Goal: Communication & Community: Answer question/provide support

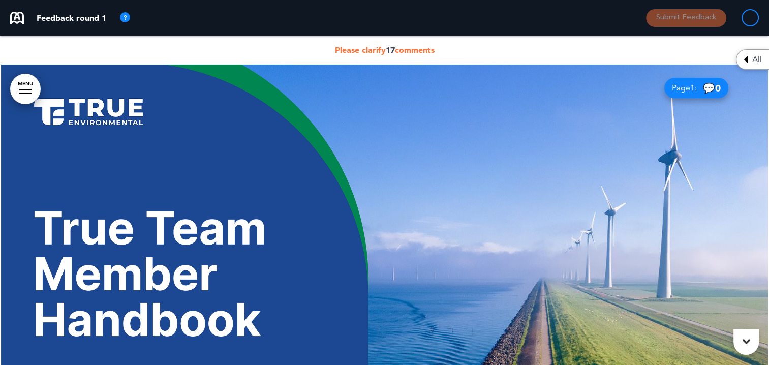
click at [378, 47] on span "Please clarify 17 comments" at bounding box center [385, 50] width 100 height 10
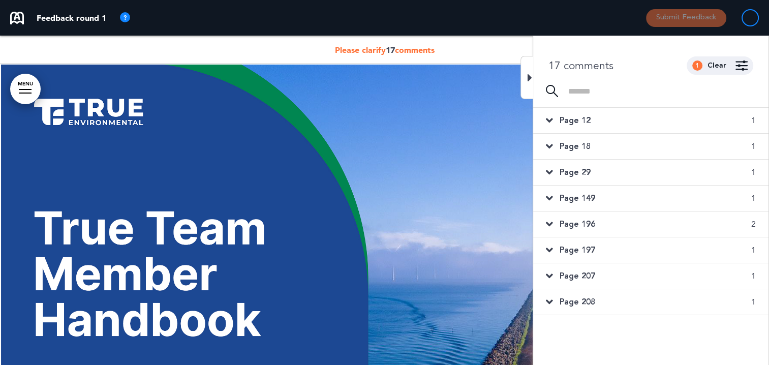
click at [581, 118] on span "Page 12" at bounding box center [575, 120] width 31 height 11
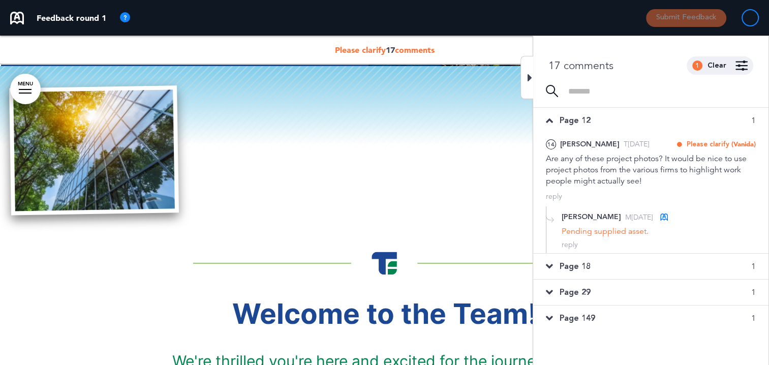
scroll to position [366, 0]
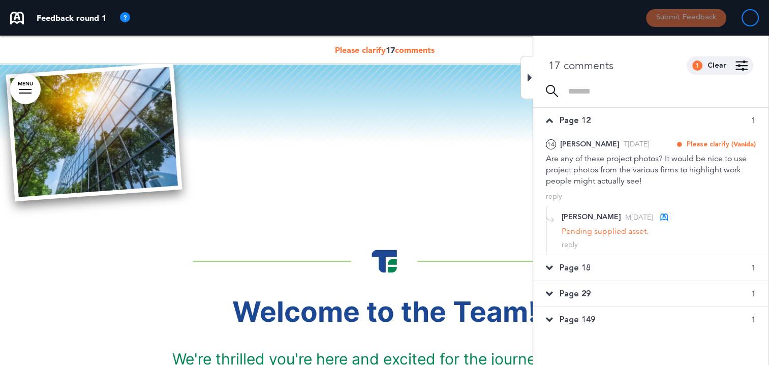
click at [531, 76] on icon at bounding box center [530, 78] width 5 height 12
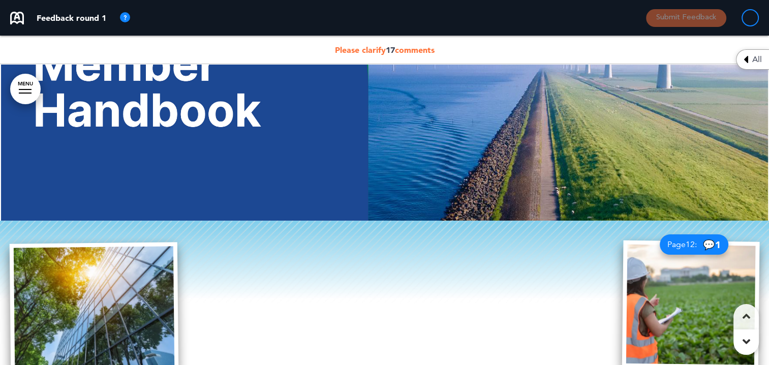
scroll to position [214, 0]
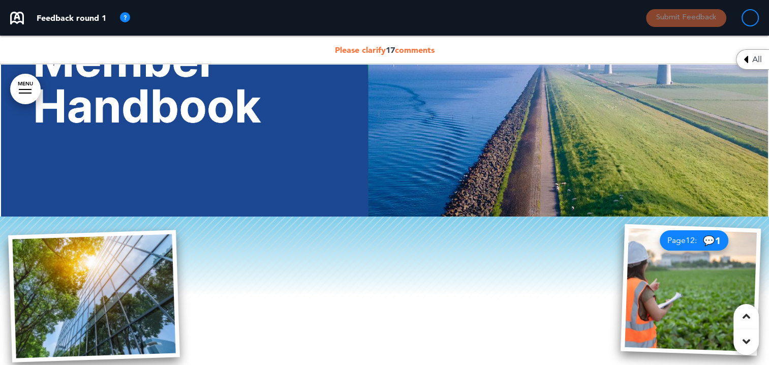
click at [673, 242] on span "Page 12 :" at bounding box center [682, 240] width 29 height 8
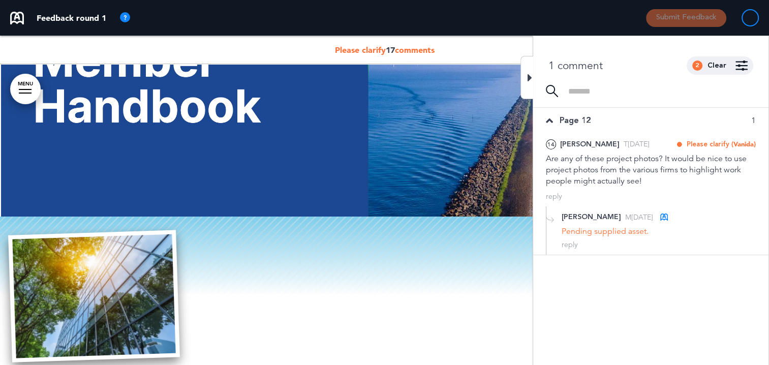
click at [533, 77] on div at bounding box center [527, 77] width 13 height 43
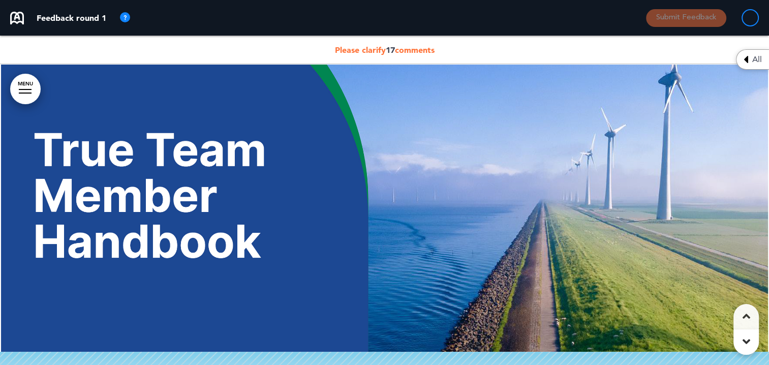
scroll to position [0, 0]
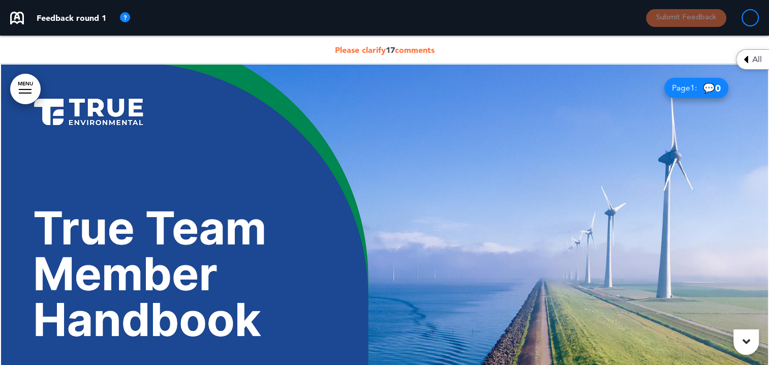
click at [384, 47] on span "Please clarify 17 comments" at bounding box center [385, 50] width 100 height 10
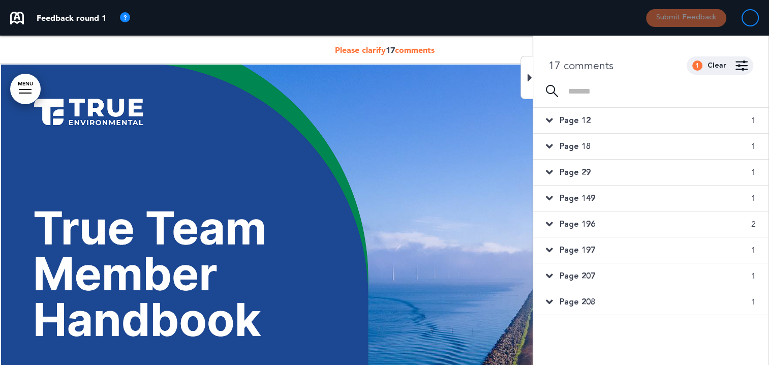
click at [390, 48] on span "17" at bounding box center [390, 50] width 9 height 10
click at [532, 79] on icon at bounding box center [530, 78] width 5 height 12
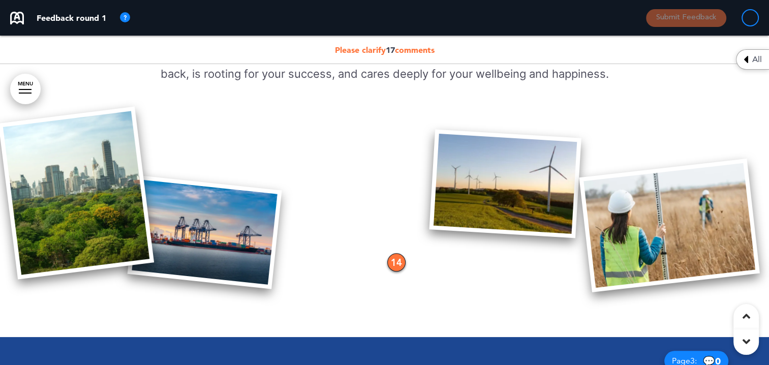
scroll to position [915, 0]
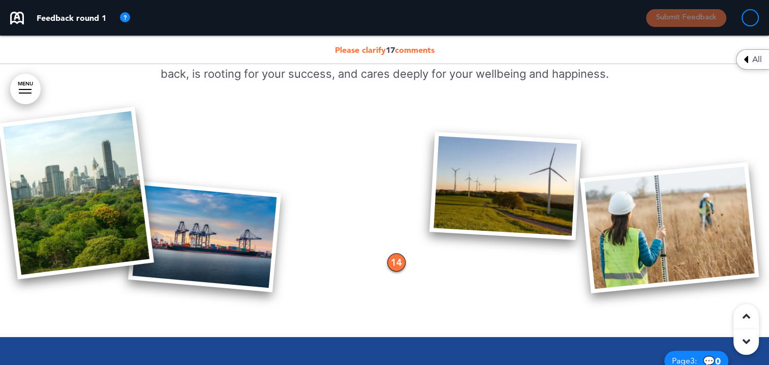
click at [403, 263] on div "14" at bounding box center [396, 262] width 18 height 18
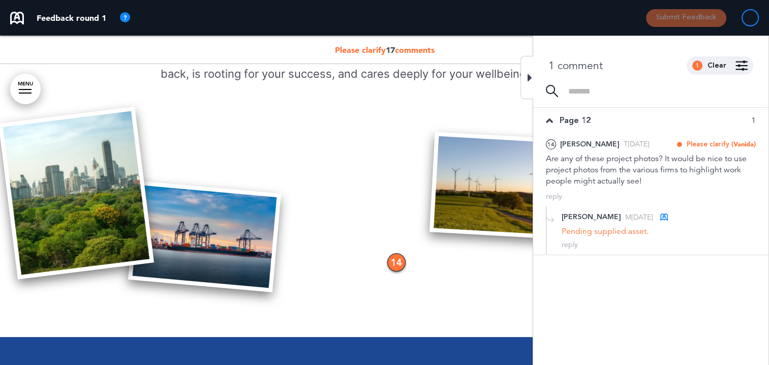
click at [530, 79] on icon at bounding box center [530, 78] width 5 height 12
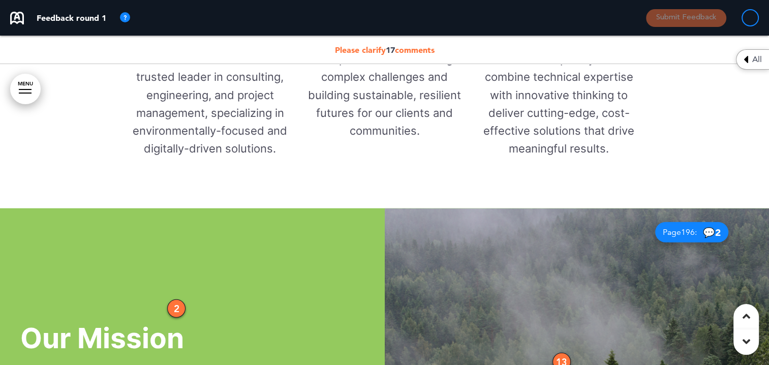
scroll to position [2441, 0]
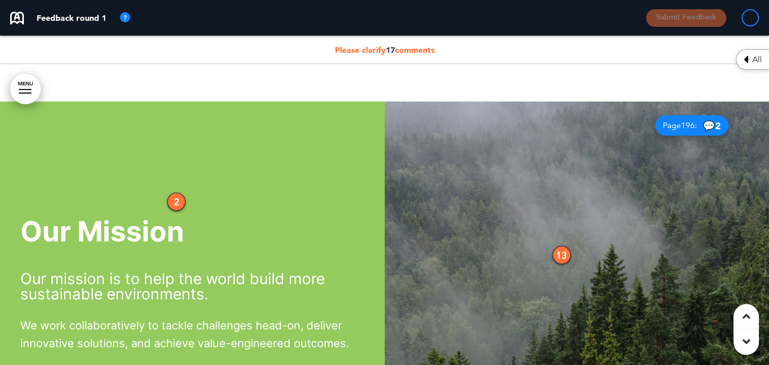
click at [173, 200] on div "2" at bounding box center [176, 202] width 18 height 18
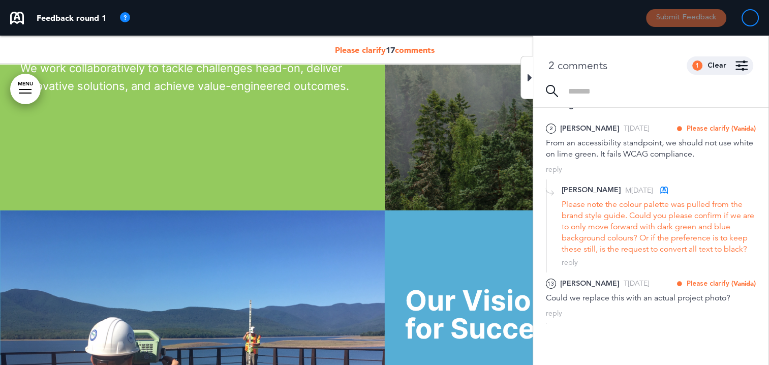
scroll to position [2797, 0]
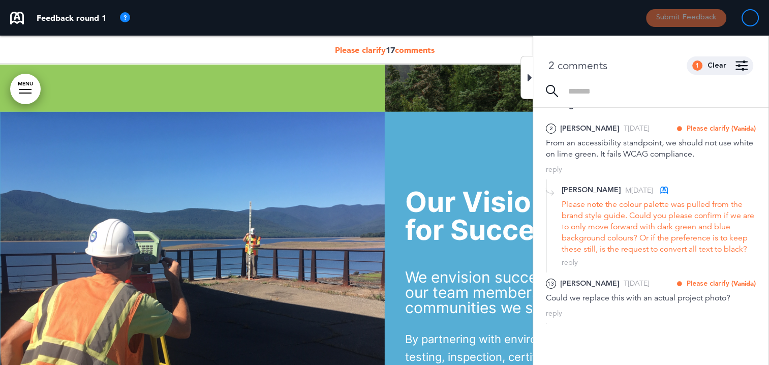
click at [395, 47] on span "Please clarify 17 comments" at bounding box center [385, 50] width 100 height 10
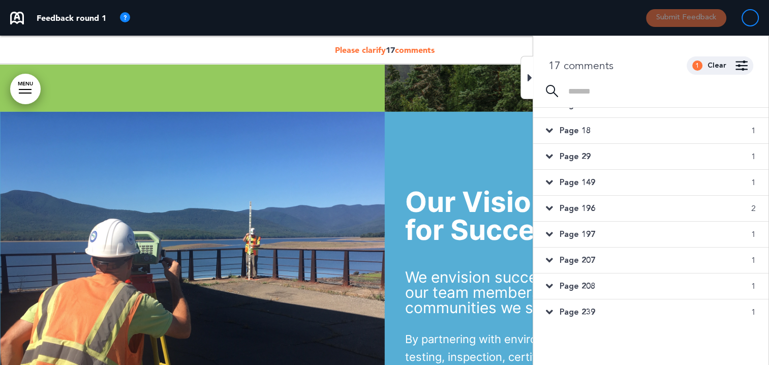
click at [528, 73] on icon at bounding box center [530, 78] width 5 height 12
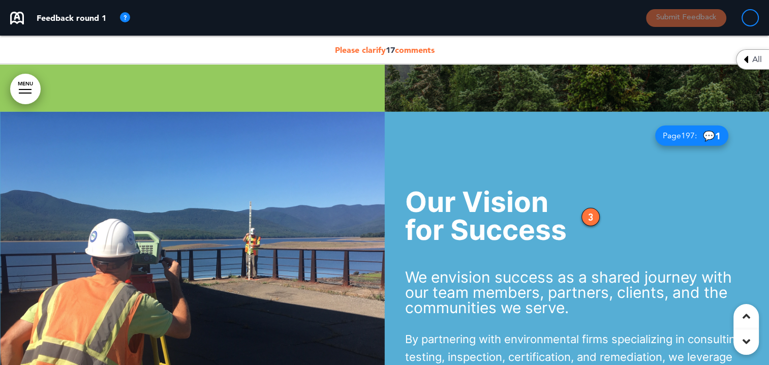
click at [397, 46] on span "Please clarify 17 comments" at bounding box center [385, 50] width 100 height 10
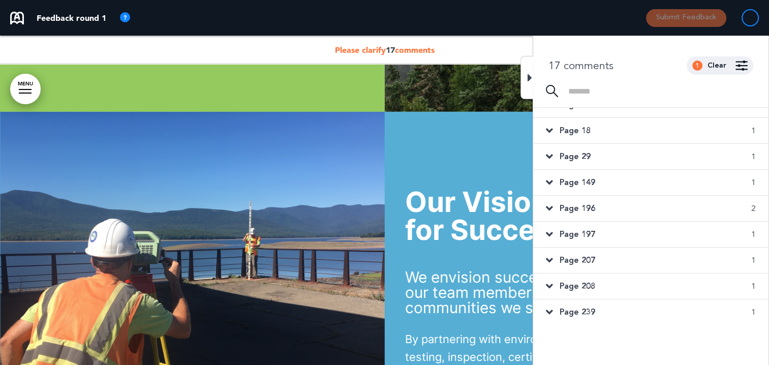
click at [566, 126] on span "Page 18" at bounding box center [575, 130] width 31 height 11
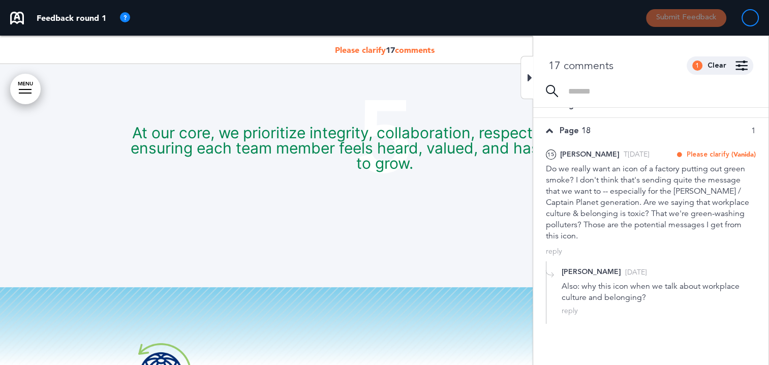
scroll to position [6495, 0]
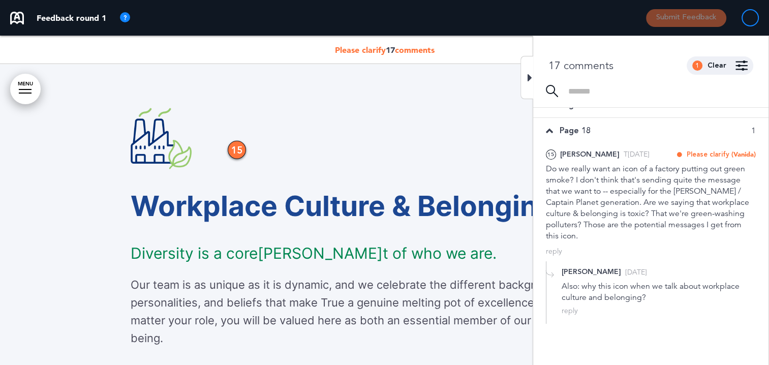
click at [530, 75] on icon at bounding box center [530, 78] width 5 height 12
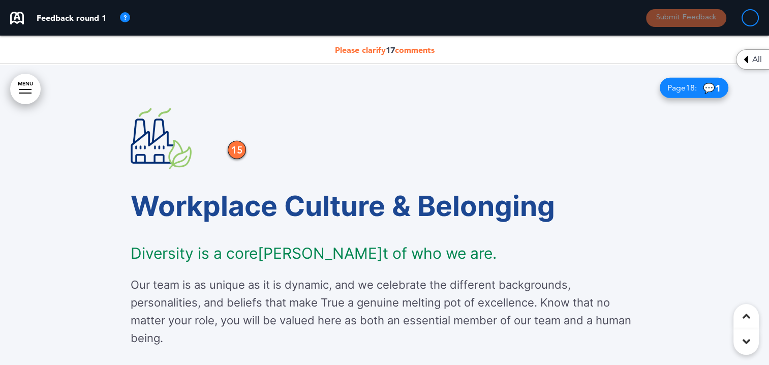
click at [389, 49] on span "17" at bounding box center [390, 50] width 9 height 10
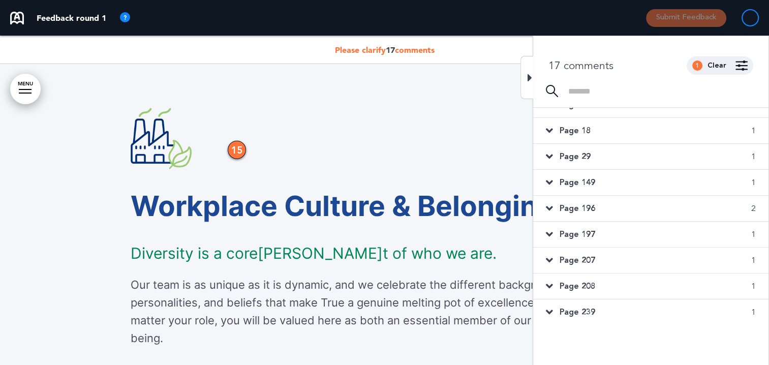
scroll to position [0, 0]
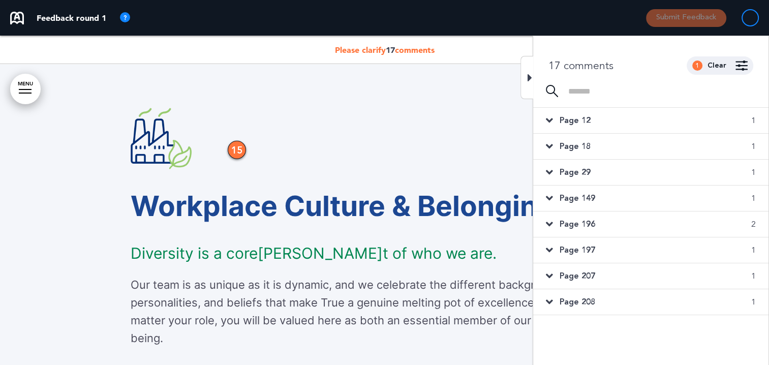
click at [529, 70] on div at bounding box center [527, 77] width 13 height 43
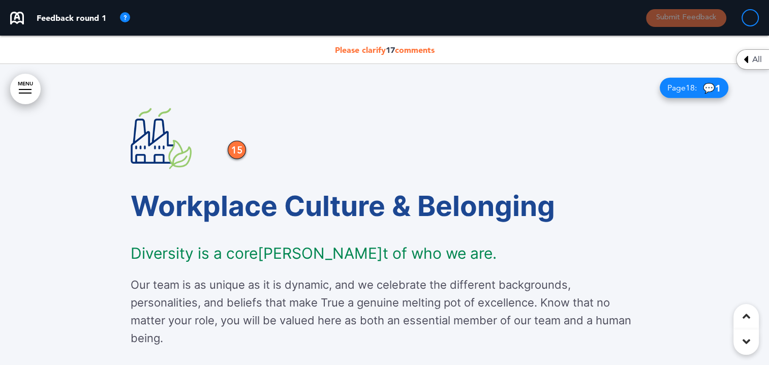
click at [393, 48] on span "17" at bounding box center [390, 50] width 9 height 10
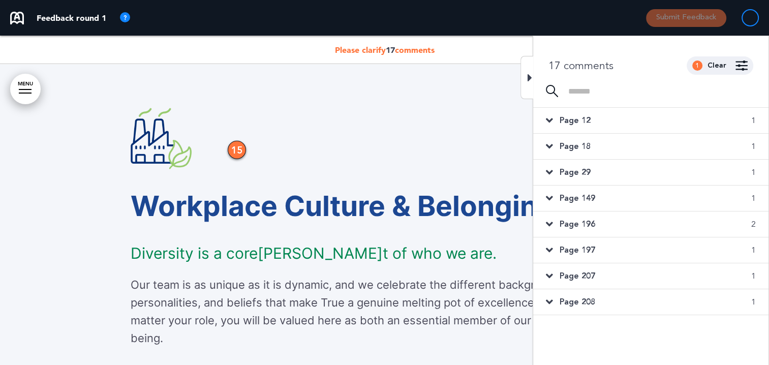
click at [576, 113] on div "Page 12 1" at bounding box center [650, 120] width 235 height 25
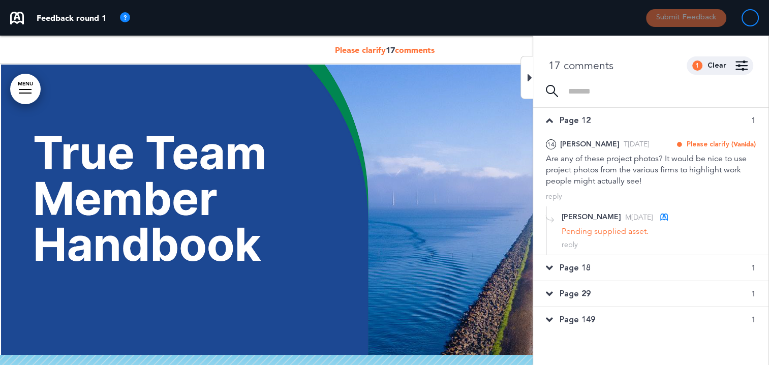
scroll to position [61, 0]
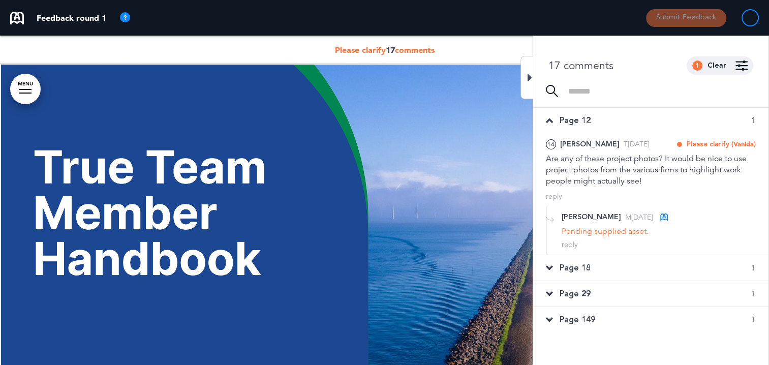
click at [533, 78] on div at bounding box center [527, 77] width 13 height 43
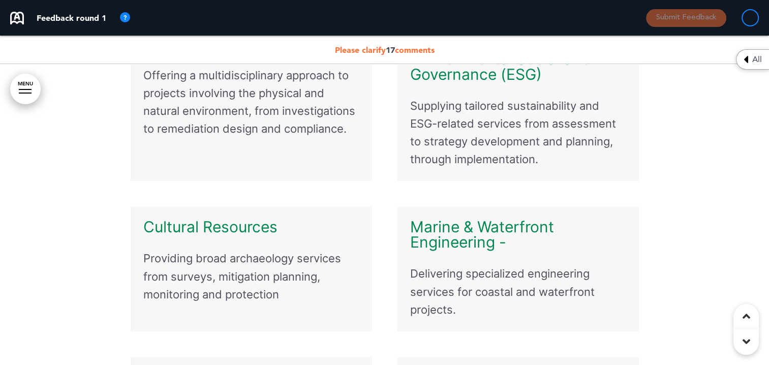
scroll to position [4485, 0]
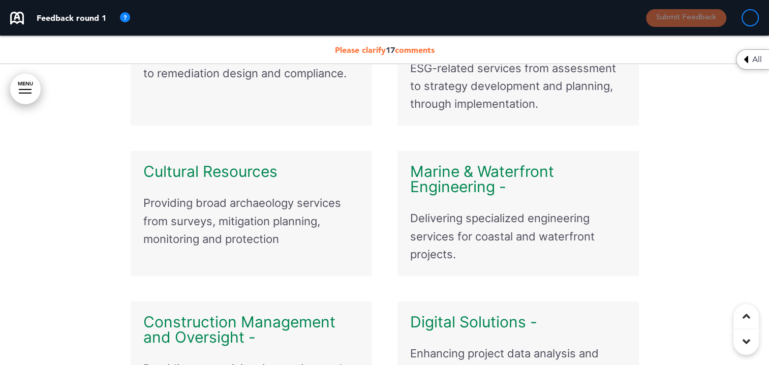
click at [384, 44] on div "Please clarify 17 comments" at bounding box center [384, 50] width 769 height 28
click at [395, 50] on span "Please clarify 17 comments" at bounding box center [385, 50] width 100 height 10
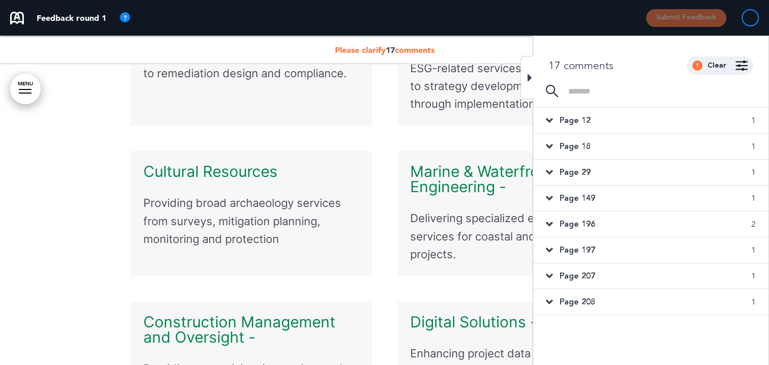
click at [549, 170] on icon at bounding box center [549, 172] width 7 height 11
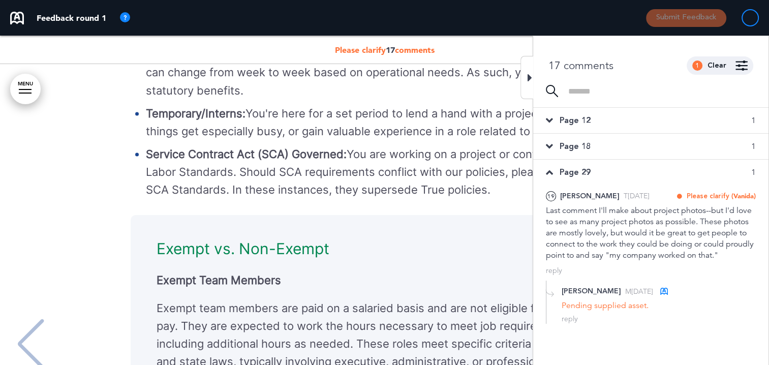
scroll to position [9797, 0]
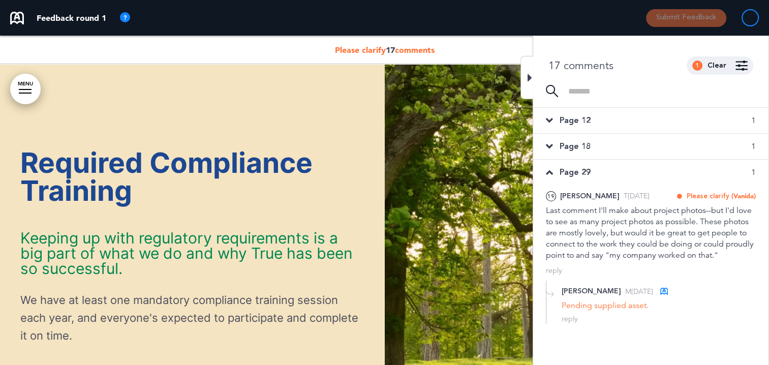
click at [531, 77] on icon at bounding box center [530, 78] width 5 height 12
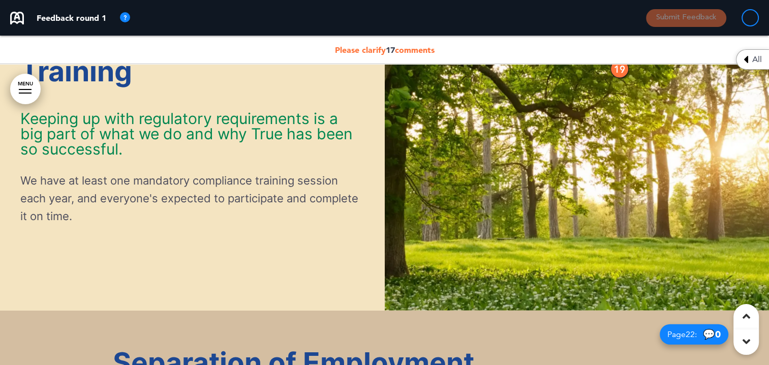
scroll to position [9899, 0]
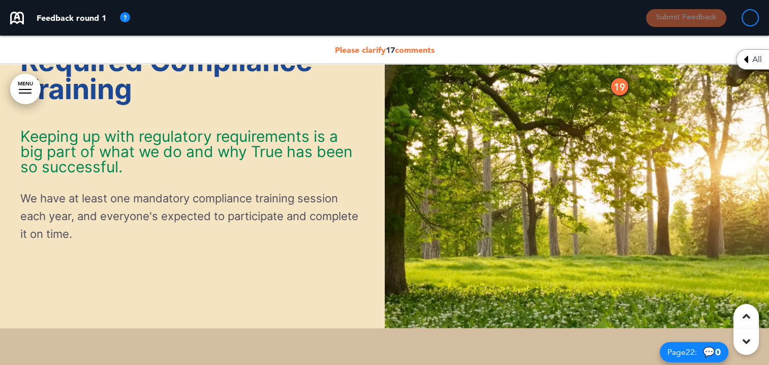
click at [391, 51] on span "17" at bounding box center [390, 50] width 9 height 10
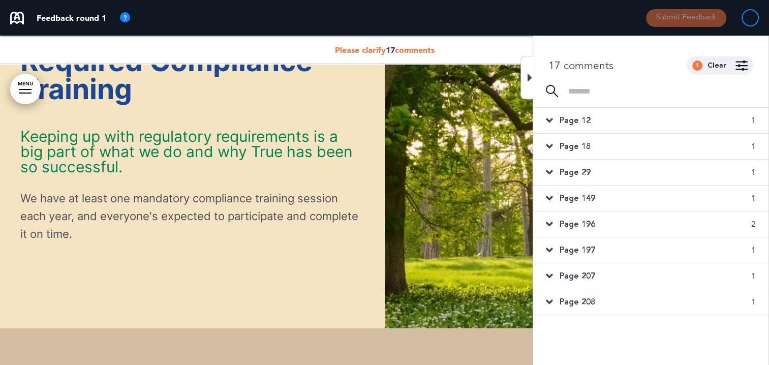
click at [529, 77] on icon at bounding box center [530, 78] width 5 height 12
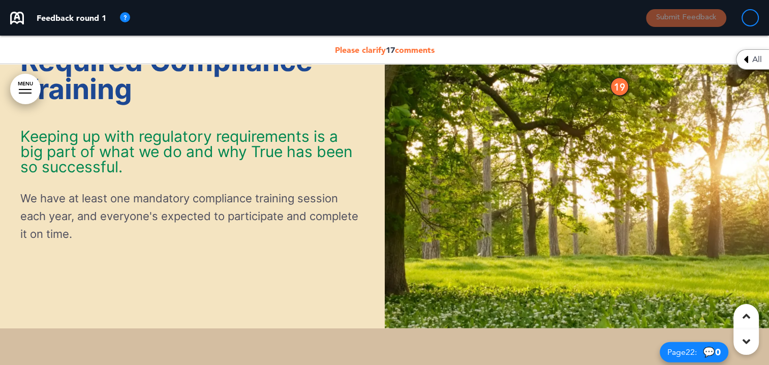
click at [383, 46] on span "Please clarify 17 comments" at bounding box center [385, 50] width 100 height 10
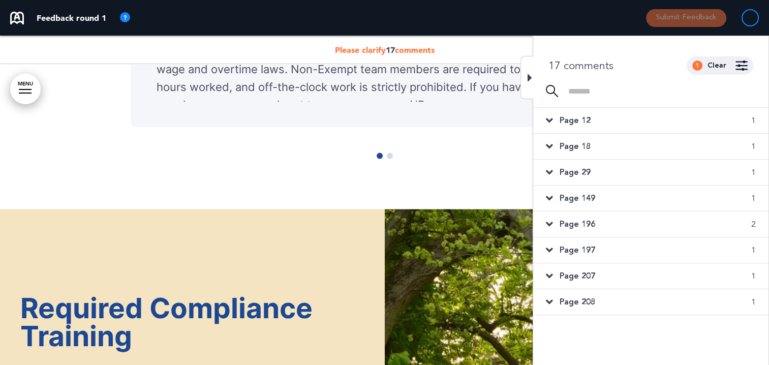
scroll to position [9543, 0]
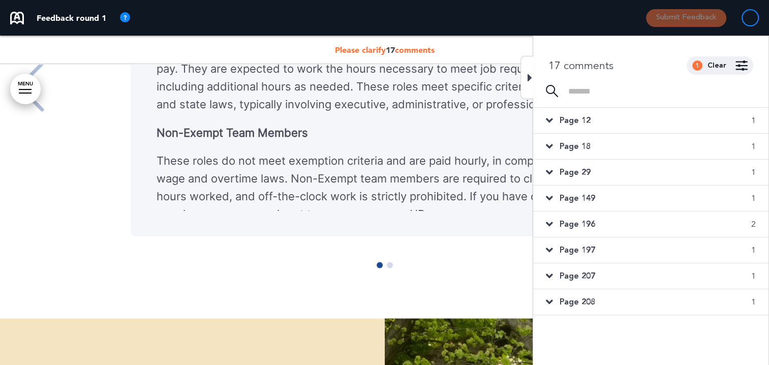
click at [551, 118] on icon at bounding box center [549, 120] width 7 height 11
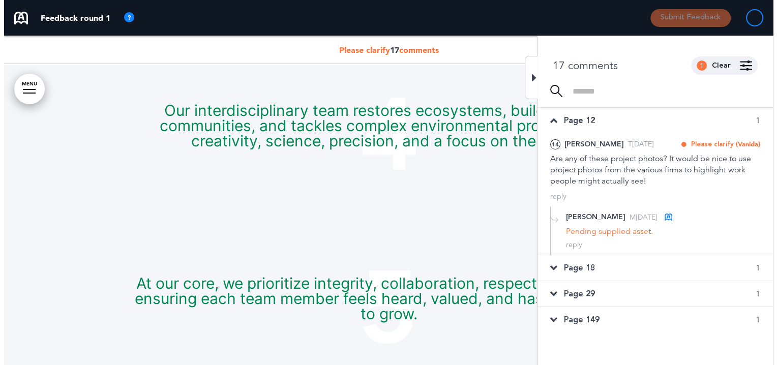
scroll to position [366, 0]
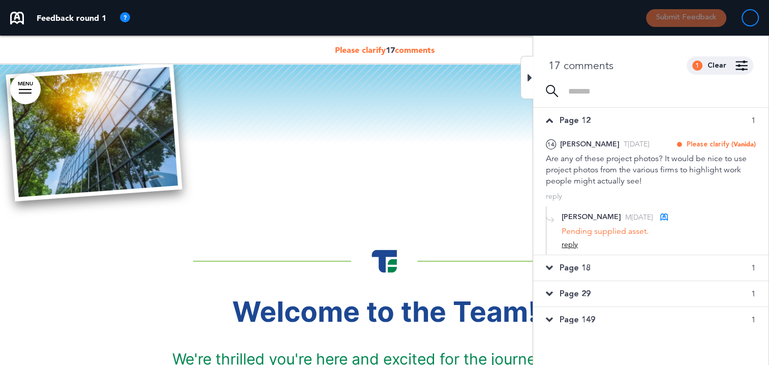
click at [576, 242] on div "reply" at bounding box center [570, 245] width 16 height 10
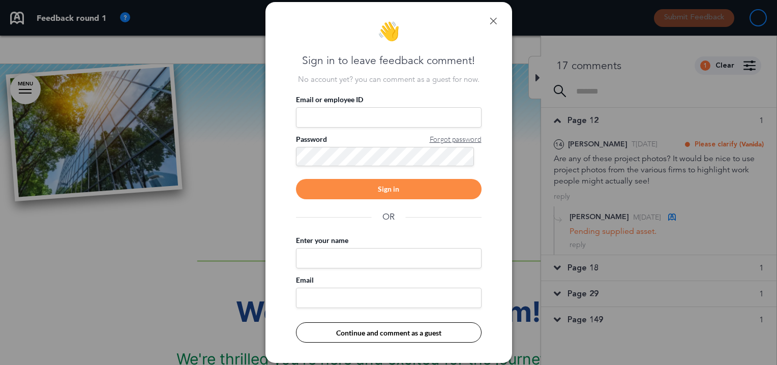
click at [326, 116] on input "Email or employee ID" at bounding box center [389, 117] width 186 height 20
click at [400, 113] on input "Email or employee ID" at bounding box center [389, 117] width 186 height 20
click at [342, 118] on input "Email or employee ID" at bounding box center [389, 117] width 186 height 20
type input "**********"
click at [414, 193] on div "Sign in" at bounding box center [389, 189] width 186 height 20
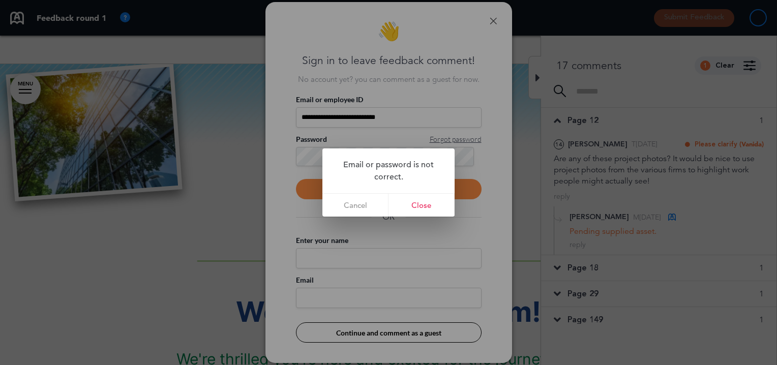
click at [304, 149] on div at bounding box center [388, 182] width 777 height 365
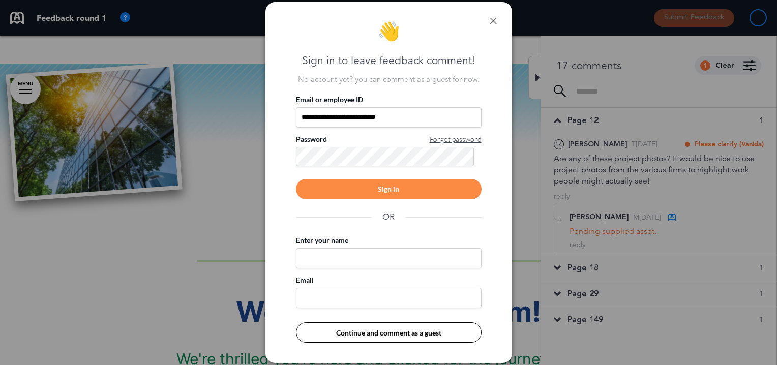
click at [311, 256] on input "Enter your name" at bounding box center [389, 258] width 186 height 20
type input "**********"
drag, startPoint x: 386, startPoint y: 120, endPoint x: 235, endPoint y: 130, distance: 151.4
click at [237, 130] on div "**********" at bounding box center [388, 182] width 777 height 365
click at [332, 296] on input "Email" at bounding box center [389, 298] width 186 height 20
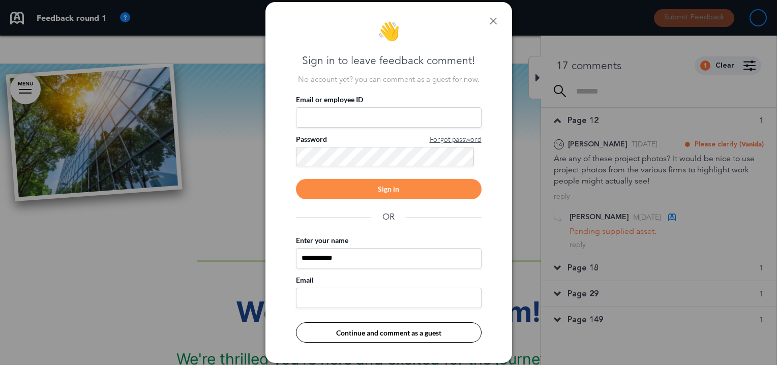
type input "**********"
drag, startPoint x: 407, startPoint y: 291, endPoint x: 293, endPoint y: 294, distance: 113.9
click at [293, 294] on div "**********" at bounding box center [388, 182] width 247 height 361
click at [317, 113] on input "Email or employee ID" at bounding box center [389, 117] width 186 height 20
paste input "**********"
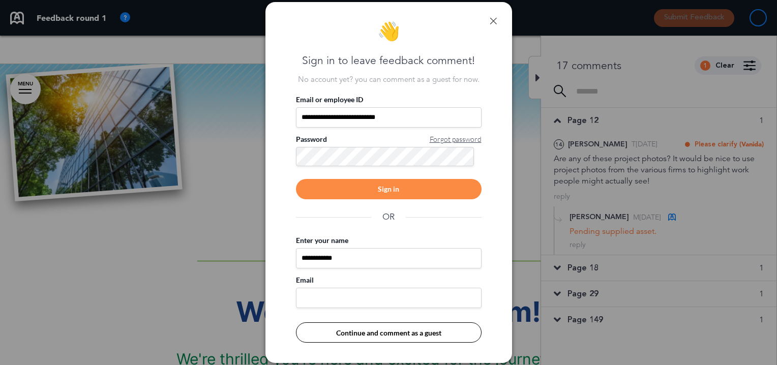
type input "**********"
drag, startPoint x: 350, startPoint y: 254, endPoint x: 290, endPoint y: 253, distance: 59.5
click at [290, 253] on div "**********" at bounding box center [388, 182] width 247 height 361
click at [385, 180] on div "Sign in" at bounding box center [389, 189] width 186 height 20
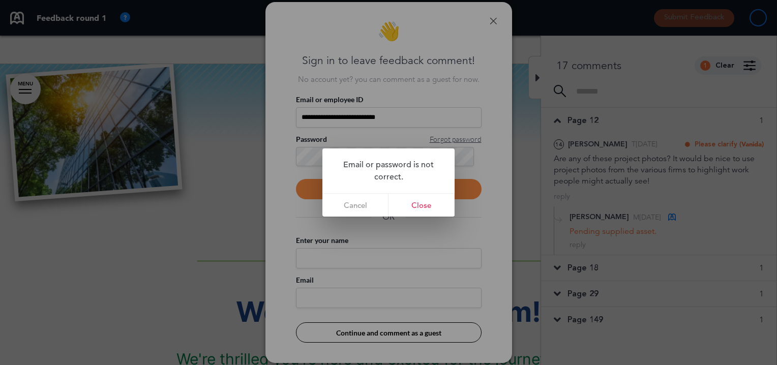
drag, startPoint x: 430, startPoint y: 205, endPoint x: 427, endPoint y: 199, distance: 6.4
click at [430, 204] on link "Close" at bounding box center [421, 205] width 66 height 23
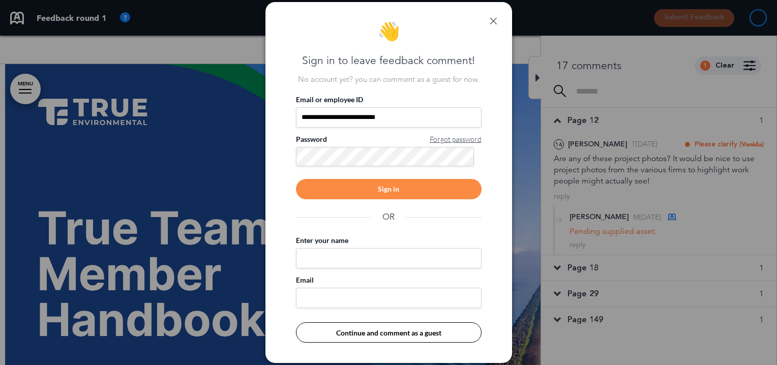
click at [283, 158] on div "**********" at bounding box center [388, 182] width 247 height 361
click at [384, 185] on div "Sign in" at bounding box center [389, 189] width 186 height 20
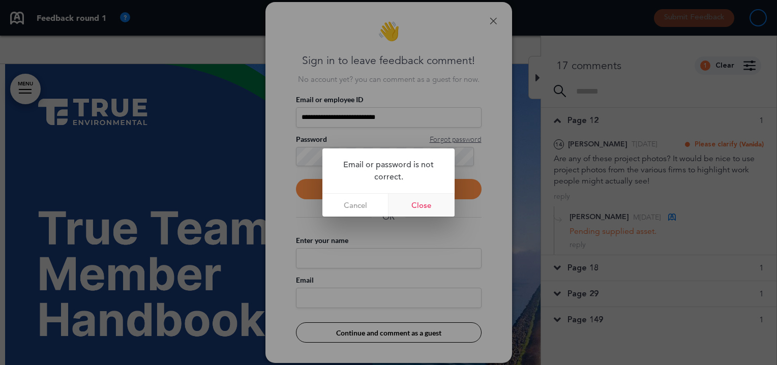
click at [418, 207] on link "Close" at bounding box center [421, 205] width 66 height 23
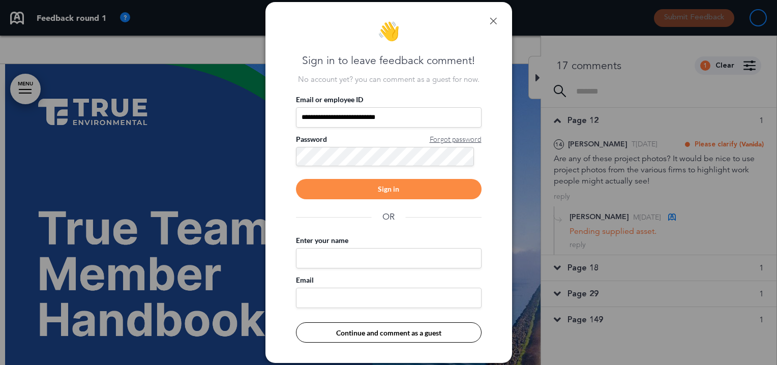
click at [449, 140] on span "Forgot password" at bounding box center [456, 139] width 52 height 10
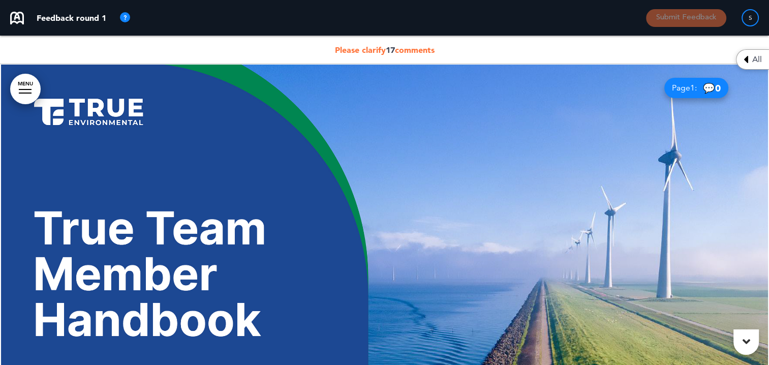
click at [396, 50] on span "Please clarify 17 comments" at bounding box center [385, 50] width 100 height 10
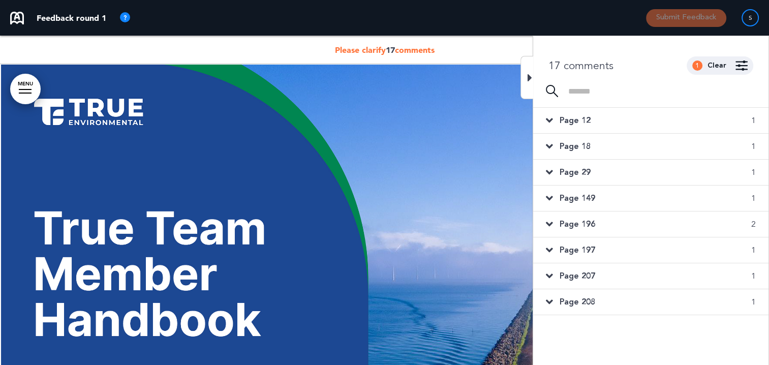
click at [573, 116] on span "Page 12" at bounding box center [575, 120] width 31 height 11
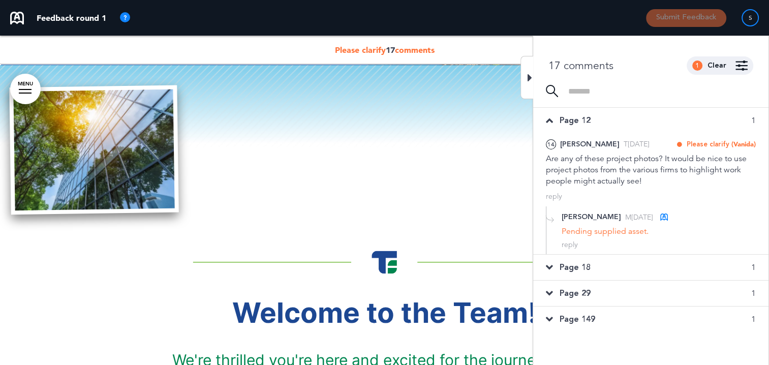
scroll to position [366, 0]
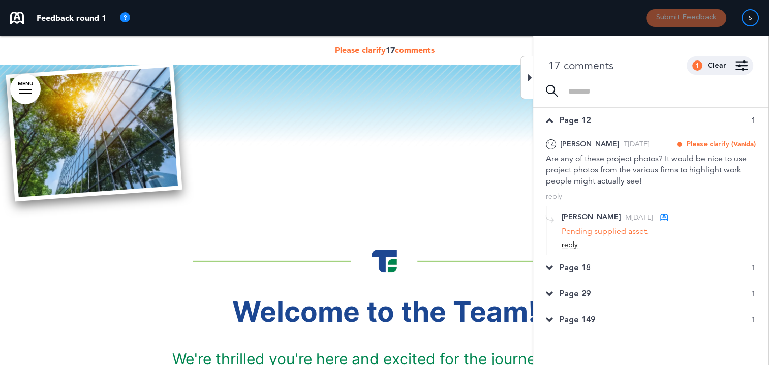
click at [571, 243] on div "reply" at bounding box center [570, 245] width 16 height 10
click at [630, 261] on textarea at bounding box center [659, 261] width 194 height 33
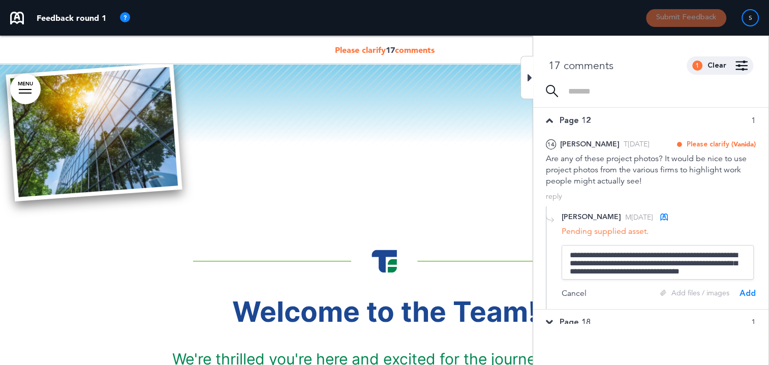
scroll to position [11, 0]
type textarea "**********"
click at [748, 288] on div "Add" at bounding box center [748, 293] width 16 height 11
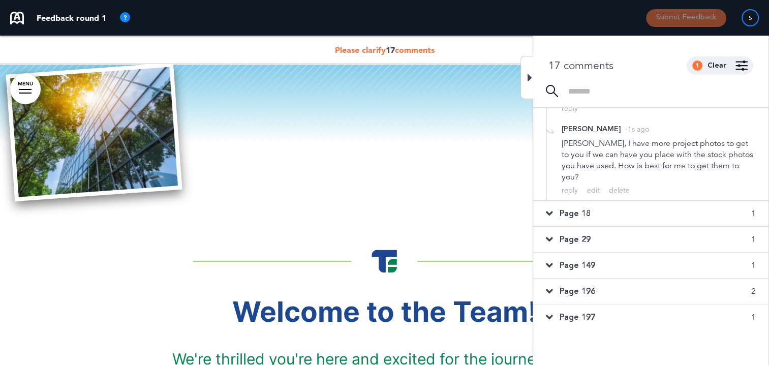
scroll to position [153, 0]
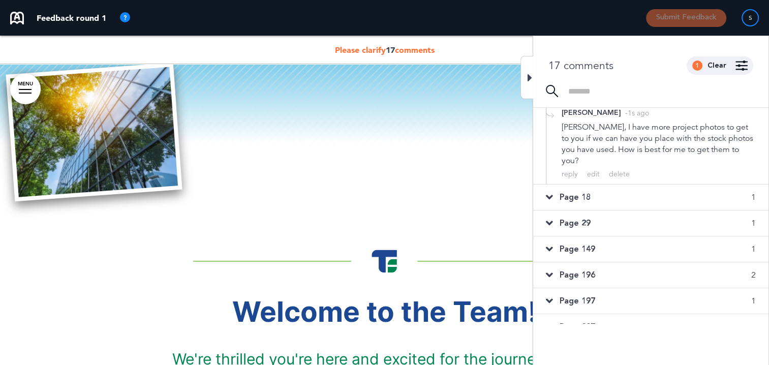
click at [551, 192] on icon at bounding box center [549, 197] width 7 height 11
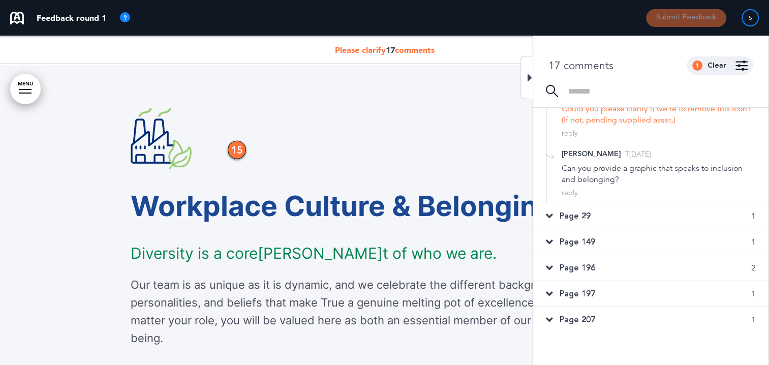
scroll to position [254, 0]
click at [566, 214] on span "Page 29" at bounding box center [575, 214] width 31 height 11
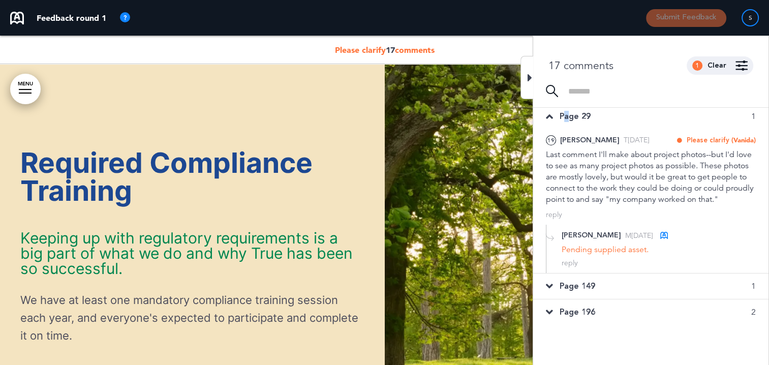
scroll to position [49, 0]
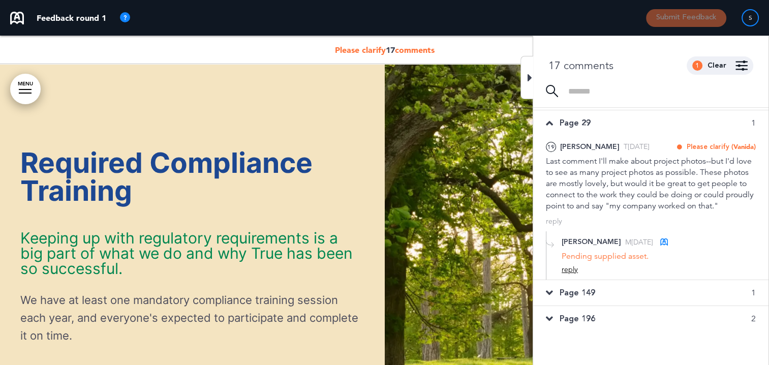
click at [574, 275] on div "reply" at bounding box center [570, 270] width 16 height 10
click at [626, 297] on textarea at bounding box center [659, 286] width 194 height 33
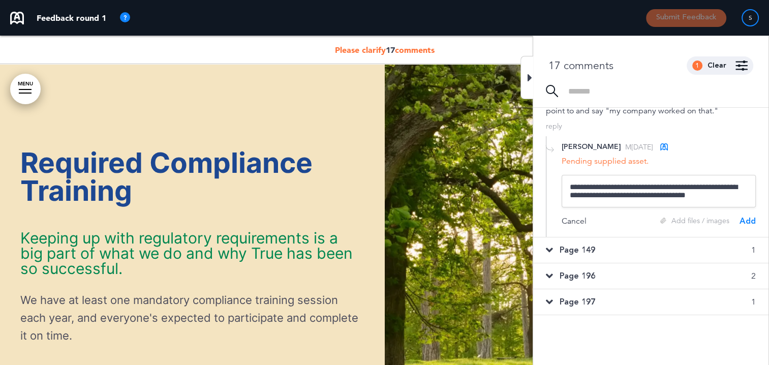
scroll to position [151, 0]
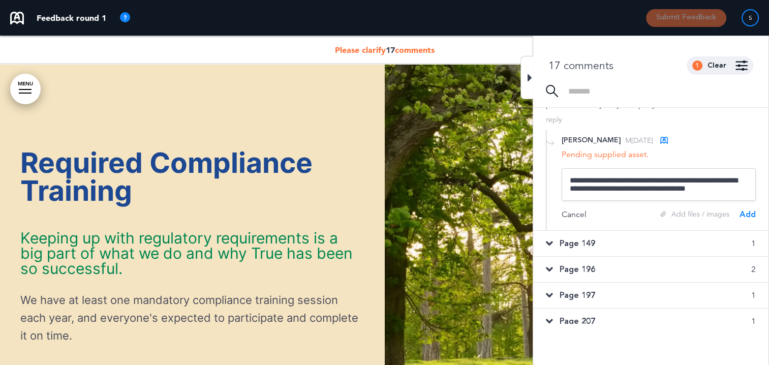
type textarea "**********"
click at [752, 220] on div "Add" at bounding box center [748, 214] width 16 height 11
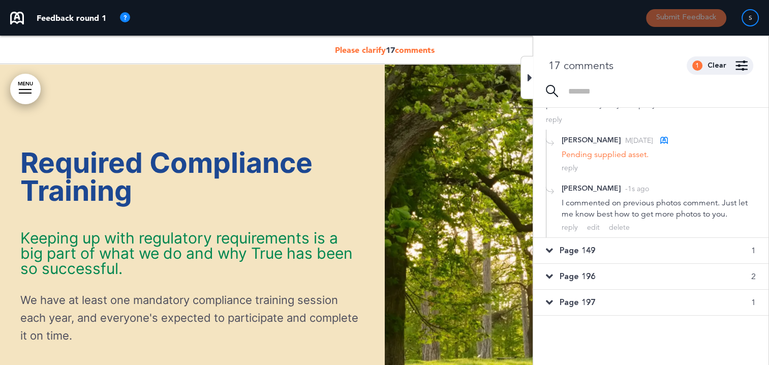
click at [548, 256] on icon at bounding box center [549, 250] width 7 height 11
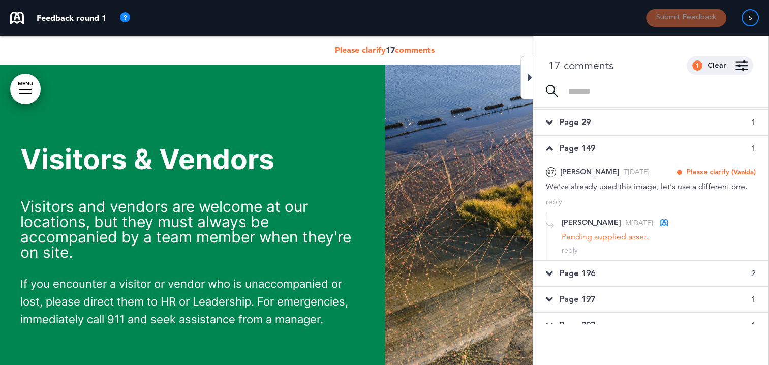
scroll to position [49, 0]
click at [572, 250] on div "reply" at bounding box center [570, 251] width 16 height 10
click at [585, 265] on textarea at bounding box center [659, 267] width 194 height 33
type textarea "**********"
click at [750, 300] on div "Add" at bounding box center [748, 297] width 16 height 11
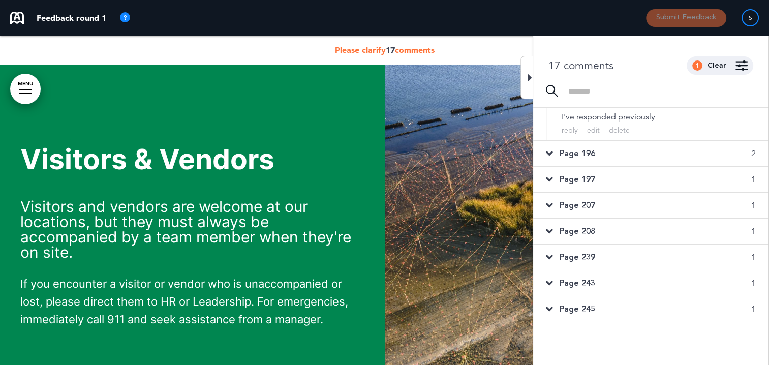
scroll to position [202, 0]
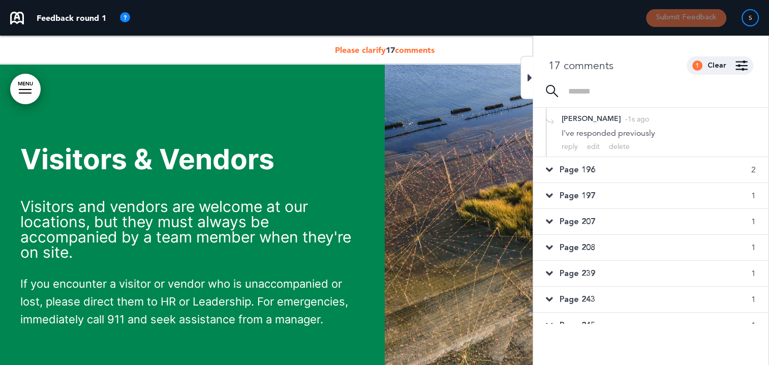
click at [571, 165] on span "Page 196" at bounding box center [578, 169] width 36 height 11
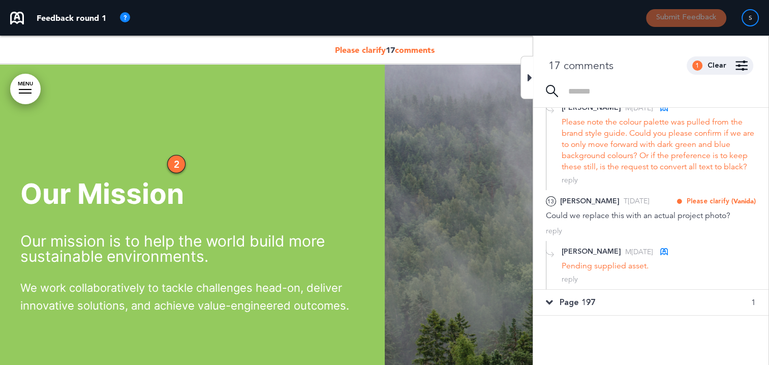
scroll to position [151, 0]
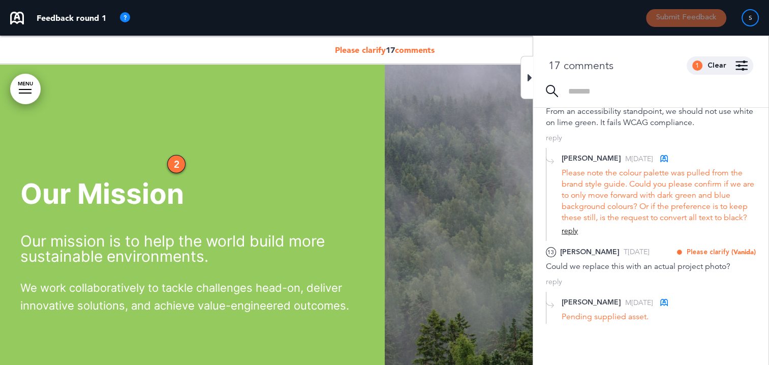
click at [567, 228] on div "reply" at bounding box center [570, 231] width 16 height 10
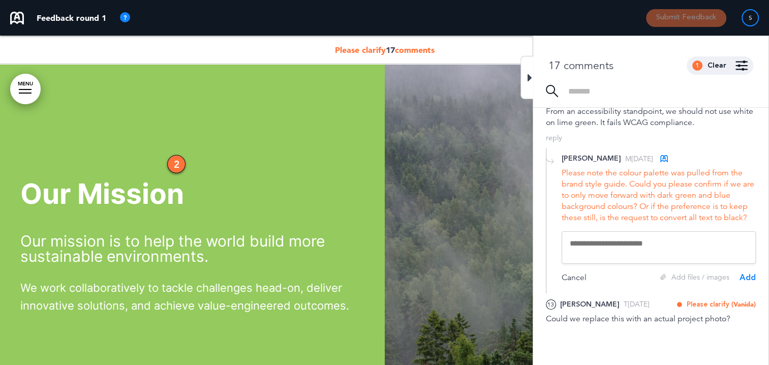
click at [593, 242] on textarea at bounding box center [659, 247] width 194 height 33
type textarea "**********"
click at [746, 275] on div "Add" at bounding box center [748, 277] width 16 height 11
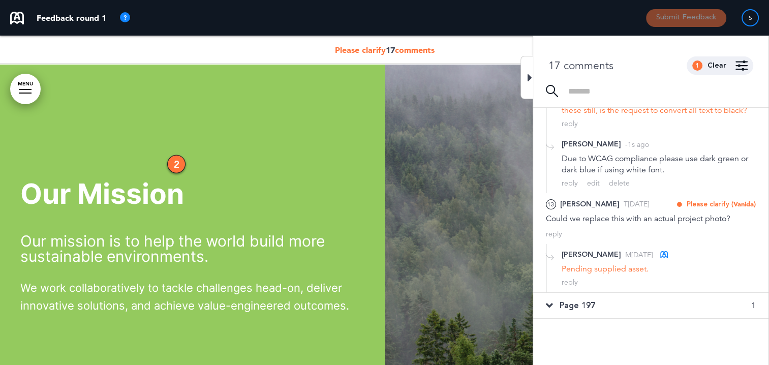
scroll to position [304, 0]
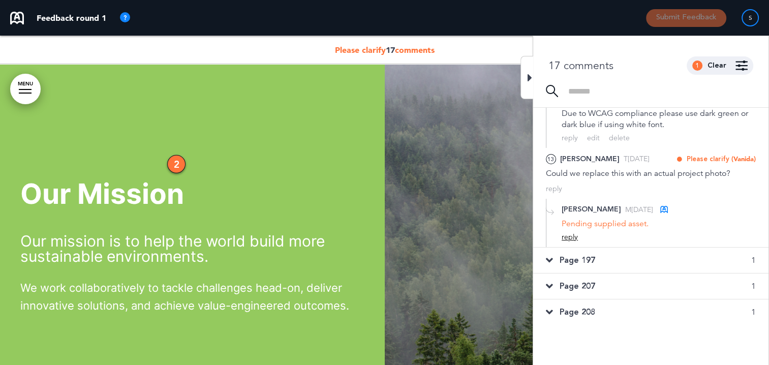
click at [572, 235] on div "reply" at bounding box center [570, 237] width 16 height 10
click at [592, 248] on textarea at bounding box center [659, 253] width 194 height 33
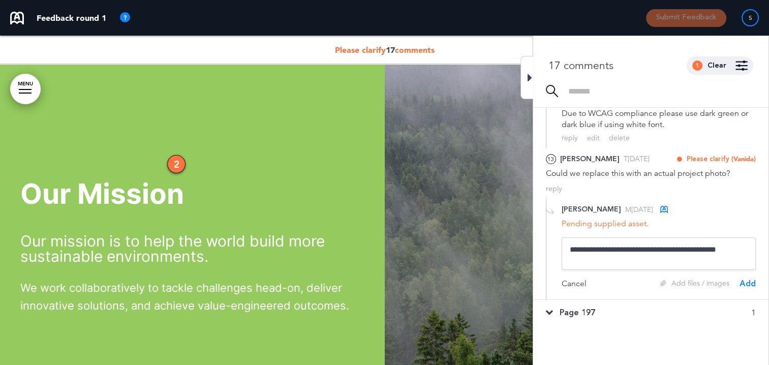
type textarea "**********"
click at [752, 283] on div "Add" at bounding box center [748, 283] width 16 height 11
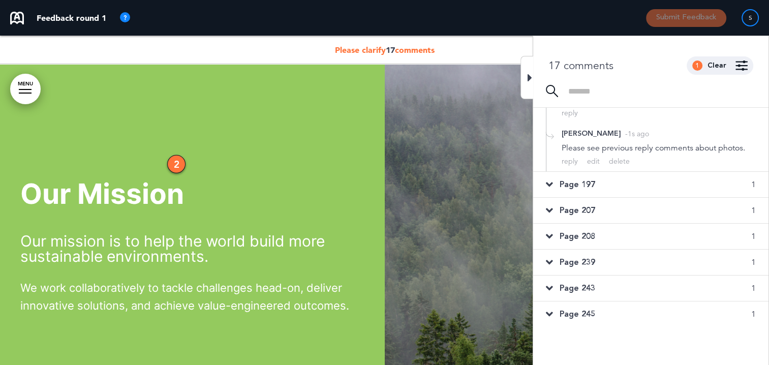
scroll to position [456, 0]
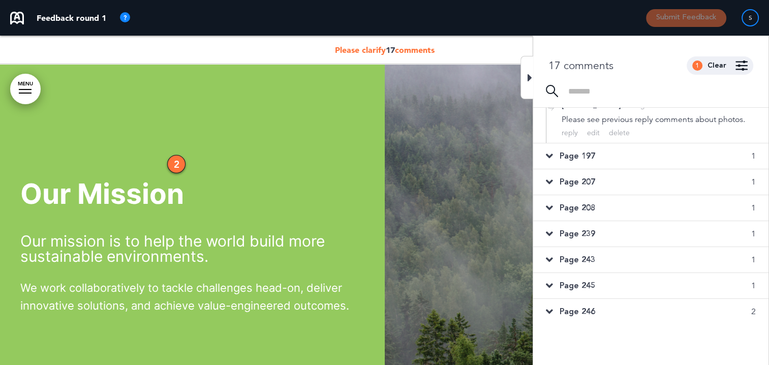
click at [587, 155] on span "Page 197" at bounding box center [578, 156] width 36 height 11
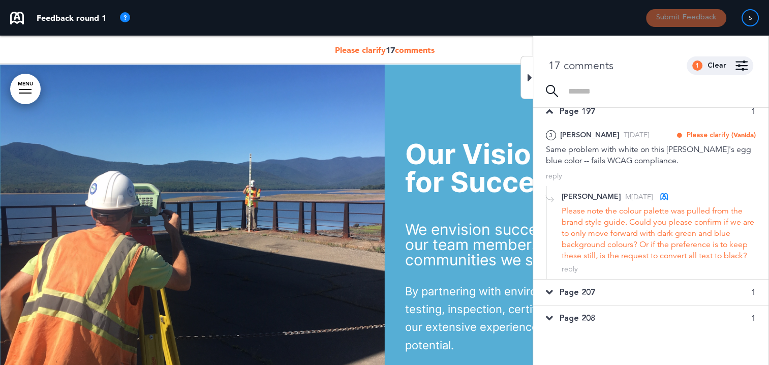
scroll to position [123, 0]
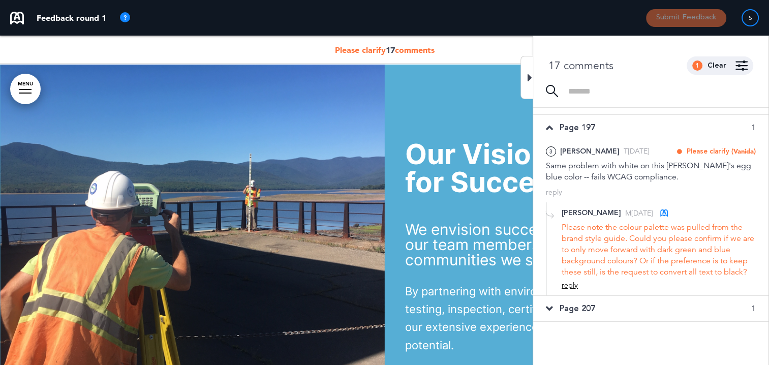
click at [571, 285] on div "reply" at bounding box center [570, 286] width 16 height 10
click at [653, 301] on textarea at bounding box center [659, 302] width 194 height 33
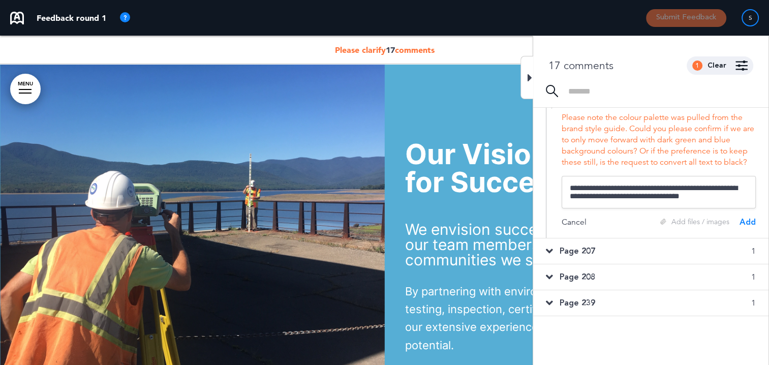
scroll to position [275, 0]
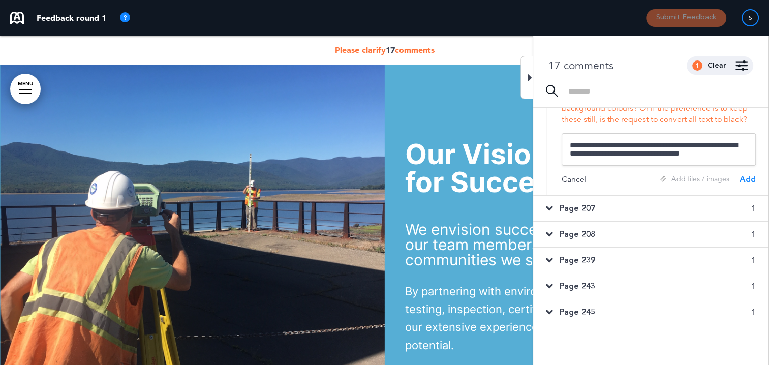
type textarea "**********"
click at [752, 177] on div "Add" at bounding box center [748, 179] width 16 height 11
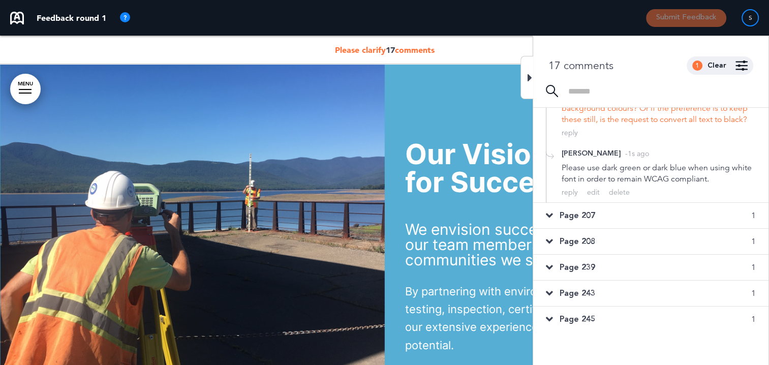
click at [547, 212] on icon at bounding box center [549, 215] width 7 height 11
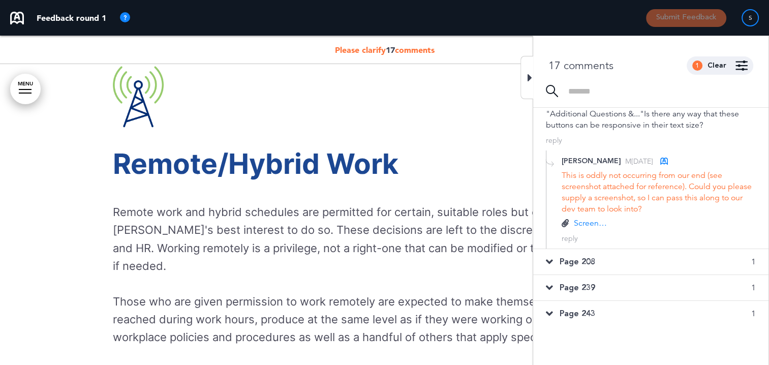
scroll to position [223, 0]
click at [575, 236] on div "reply" at bounding box center [570, 238] width 16 height 10
click at [624, 256] on textarea at bounding box center [659, 254] width 194 height 33
type textarea "**********"
click at [745, 283] on div "Add" at bounding box center [748, 284] width 16 height 11
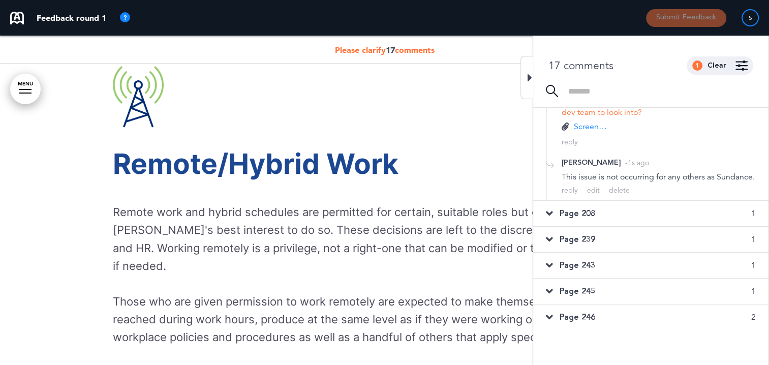
scroll to position [325, 0]
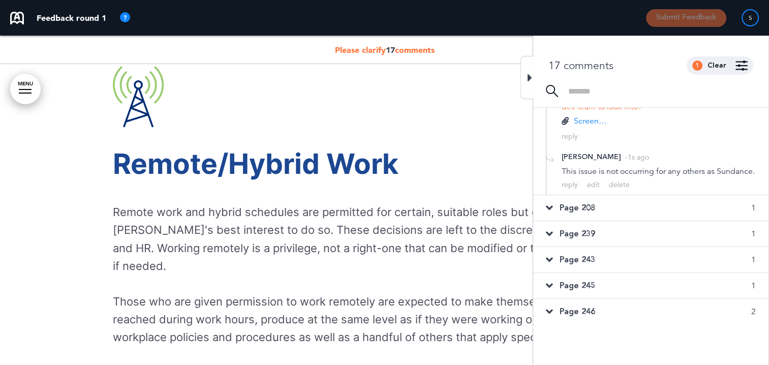
click at [549, 214] on icon at bounding box center [549, 207] width 7 height 11
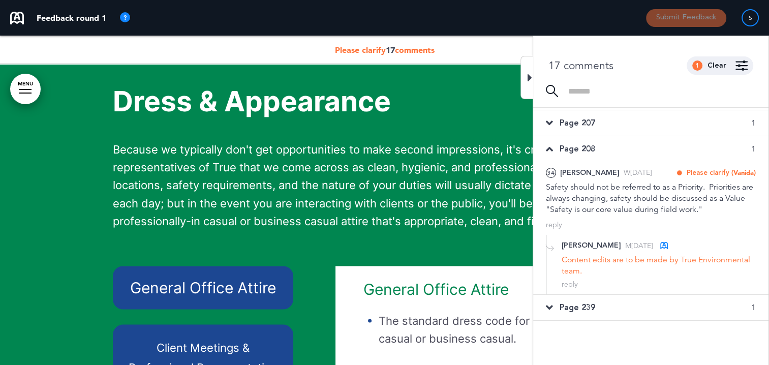
scroll to position [151, 0]
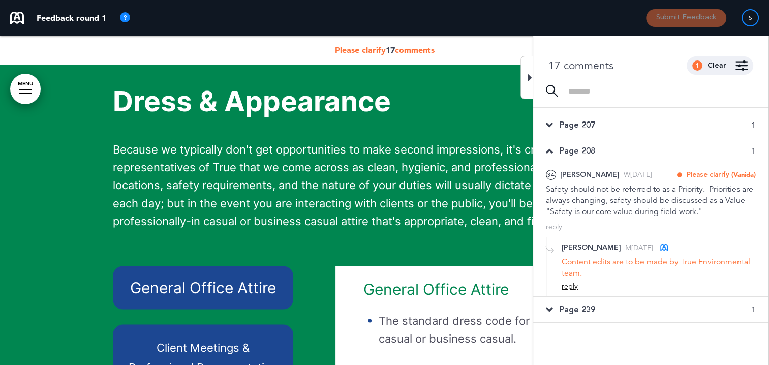
click at [566, 283] on div "reply" at bounding box center [570, 287] width 16 height 10
click at [623, 300] on textarea at bounding box center [659, 303] width 194 height 33
click at [651, 298] on textarea "**********" at bounding box center [659, 303] width 194 height 33
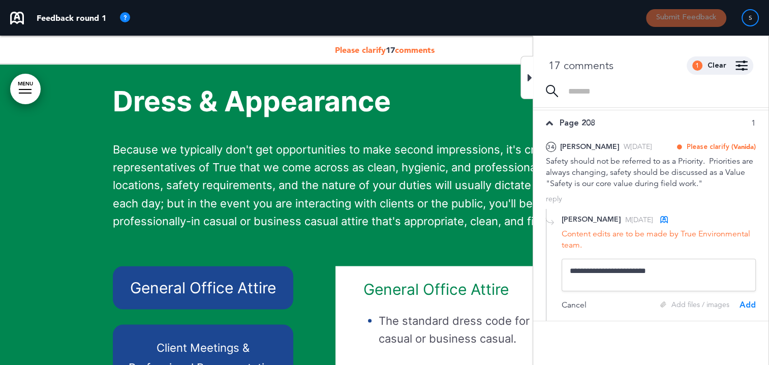
scroll to position [202, 0]
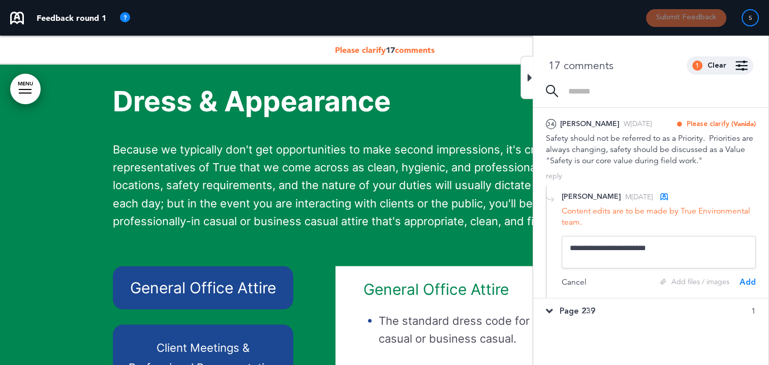
type textarea "**********"
click at [746, 282] on div "Add" at bounding box center [748, 282] width 16 height 11
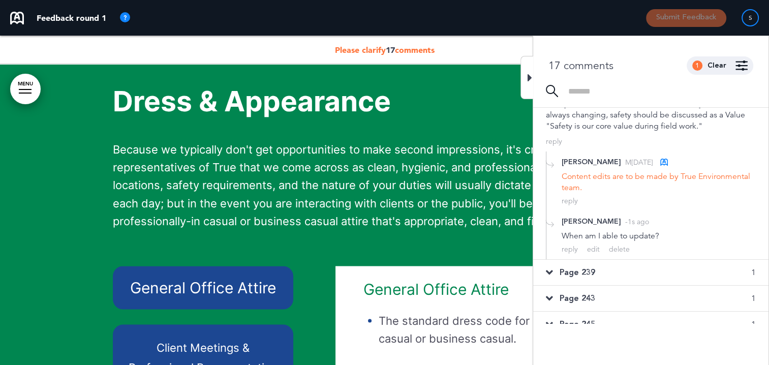
scroll to position [304, 0]
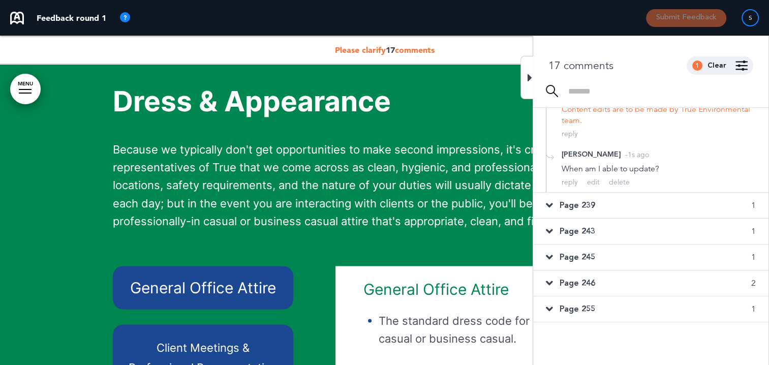
click at [549, 200] on icon at bounding box center [549, 205] width 7 height 11
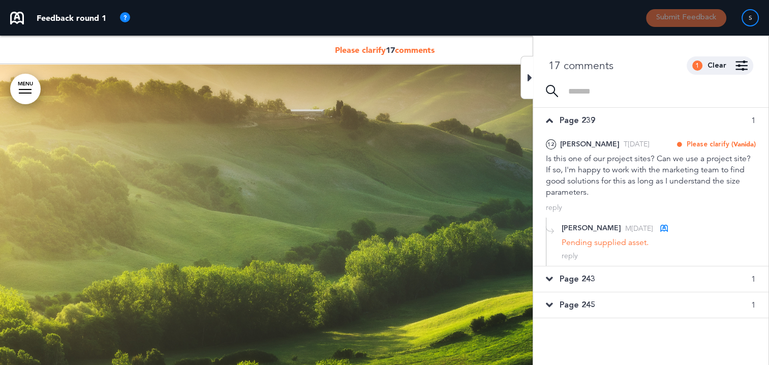
scroll to position [202, 0]
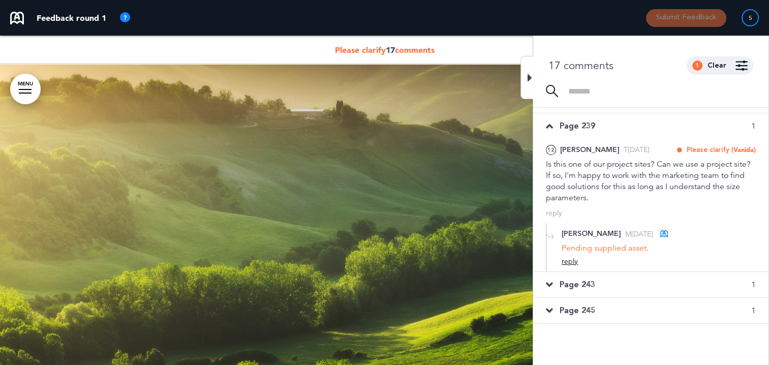
click at [577, 262] on div "reply" at bounding box center [570, 262] width 16 height 10
click at [612, 273] on textarea at bounding box center [659, 278] width 194 height 33
type textarea "*"
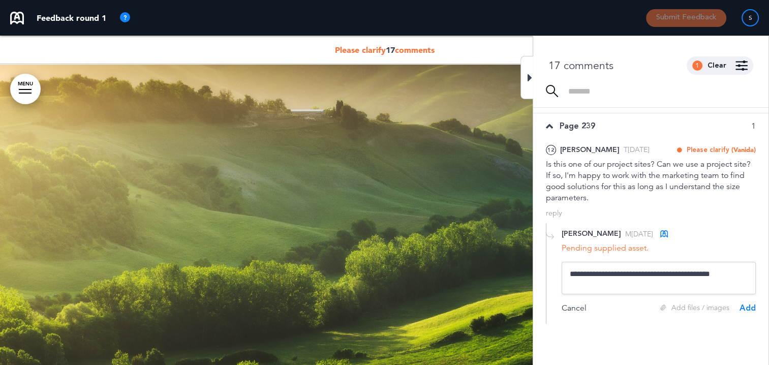
type textarea "**********"
click at [749, 309] on div "Add" at bounding box center [748, 308] width 16 height 11
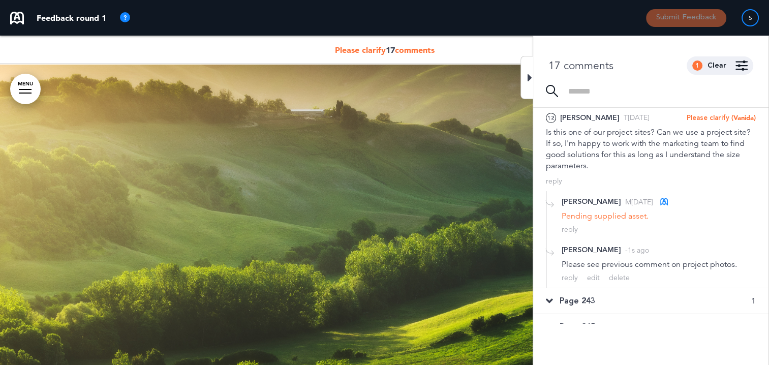
scroll to position [304, 0]
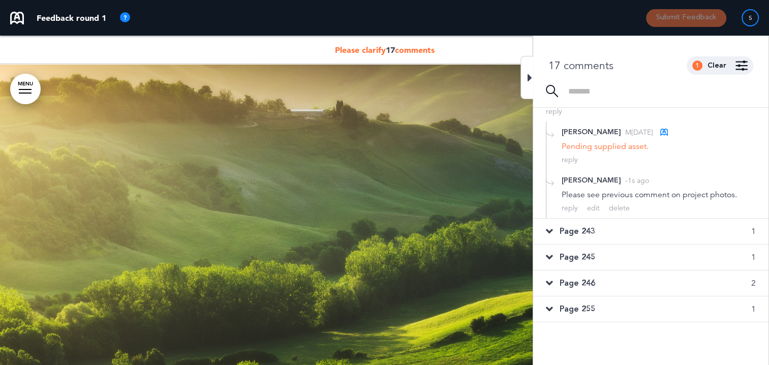
click at [550, 228] on icon at bounding box center [549, 231] width 7 height 11
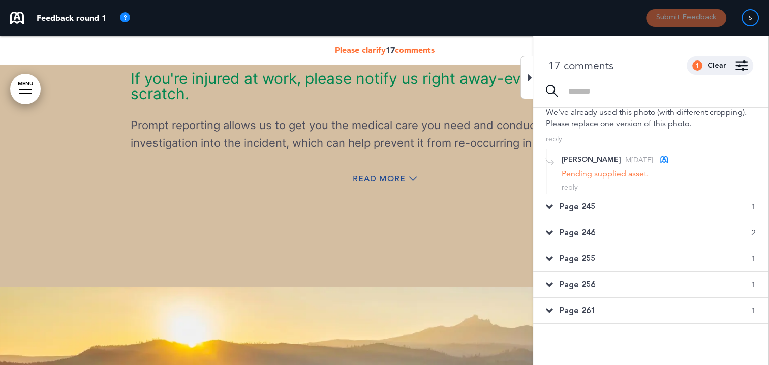
scroll to position [33708, 0]
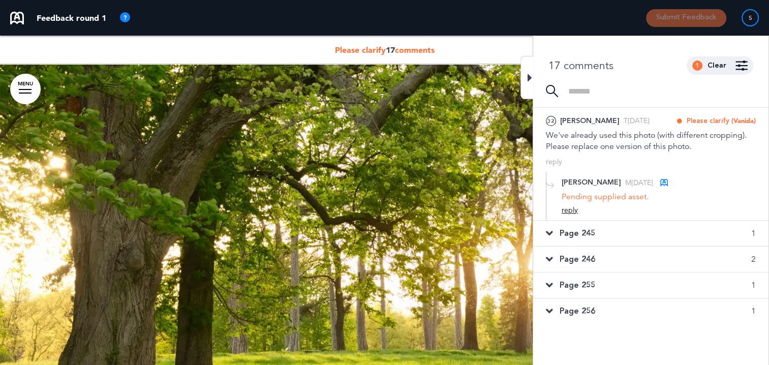
click at [569, 207] on div "reply" at bounding box center [570, 210] width 16 height 10
click at [607, 226] on textarea at bounding box center [659, 227] width 194 height 33
type textarea "**********"
click at [747, 257] on div "Add" at bounding box center [748, 256] width 16 height 11
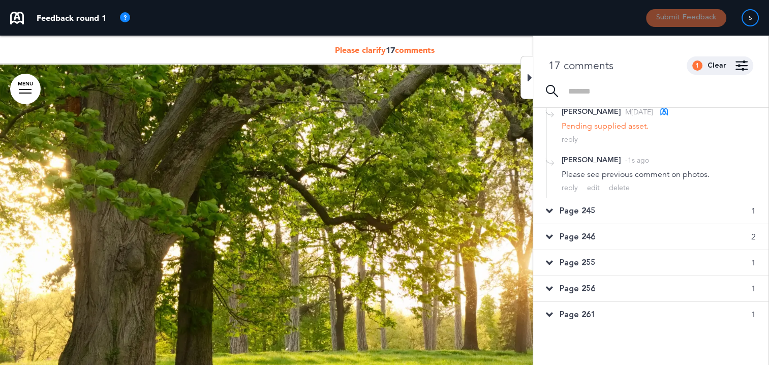
scroll to position [330, 0]
click at [550, 203] on icon at bounding box center [549, 208] width 7 height 11
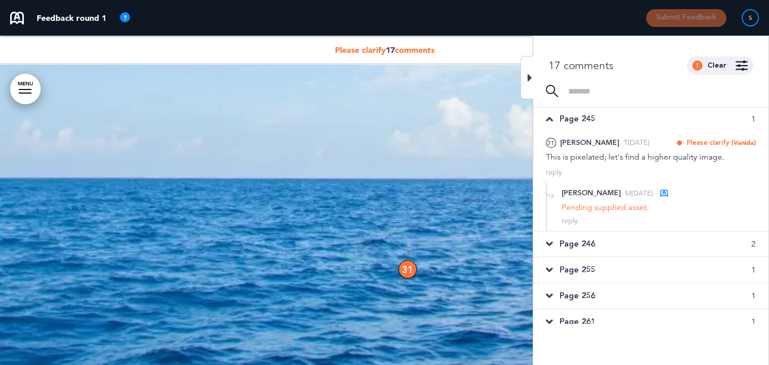
scroll to position [261, 0]
click at [573, 220] on div "reply" at bounding box center [570, 221] width 16 height 10
click at [626, 232] on textarea at bounding box center [659, 237] width 194 height 33
type textarea "**********"
click at [749, 269] on div "Add" at bounding box center [748, 267] width 16 height 11
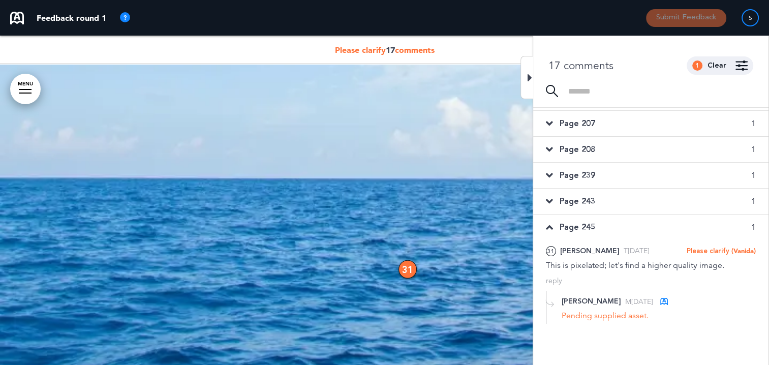
scroll to position [305, 0]
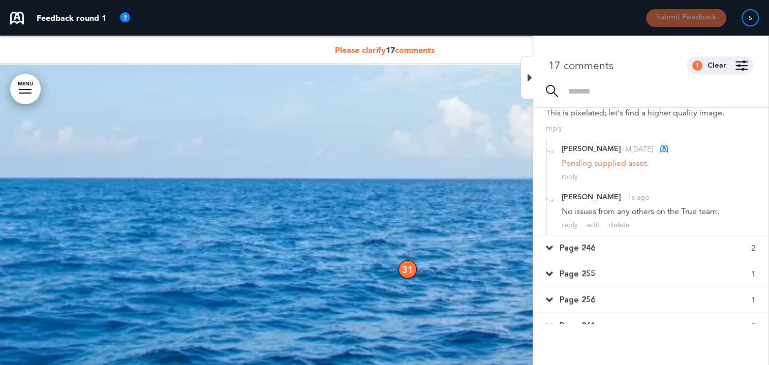
click at [550, 245] on icon at bounding box center [549, 248] width 7 height 11
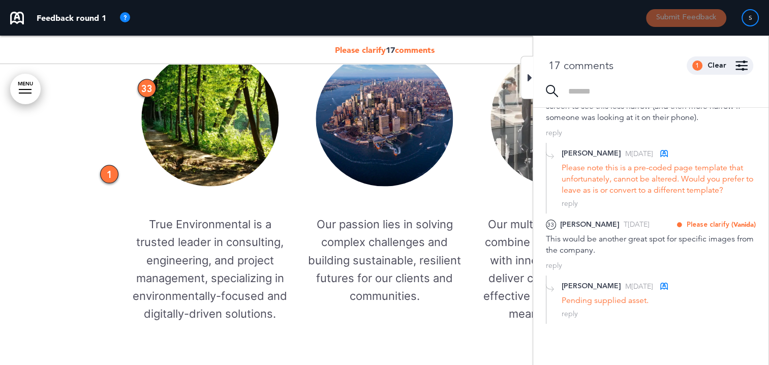
scroll to position [334, 0]
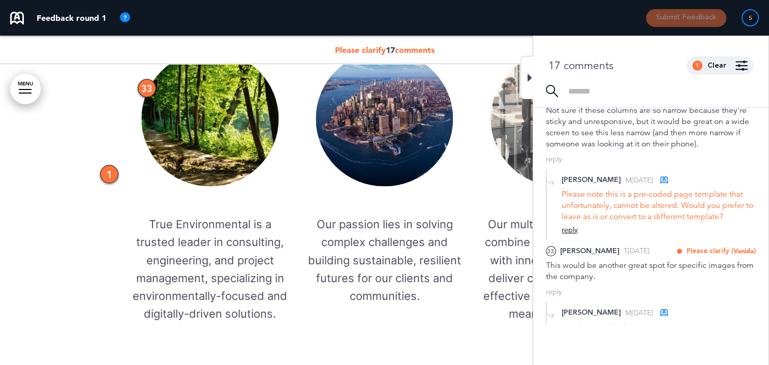
click at [574, 228] on div "reply" at bounding box center [570, 230] width 16 height 10
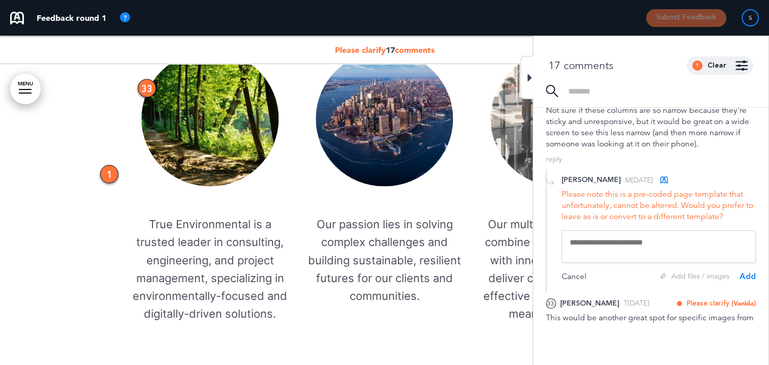
click at [611, 247] on textarea at bounding box center [659, 246] width 194 height 33
type textarea "**********"
click at [749, 275] on div "Add" at bounding box center [748, 276] width 16 height 11
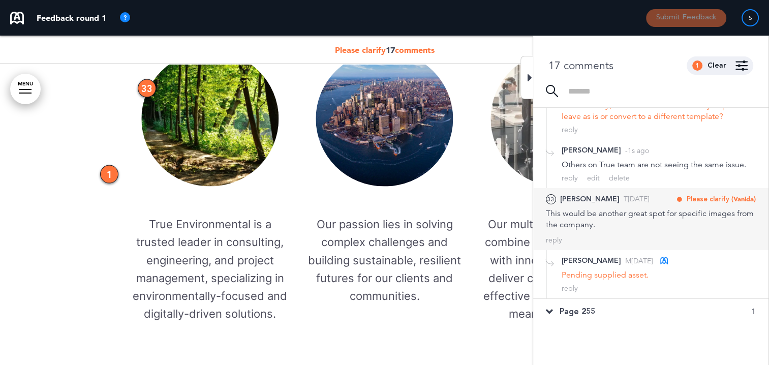
scroll to position [435, 0]
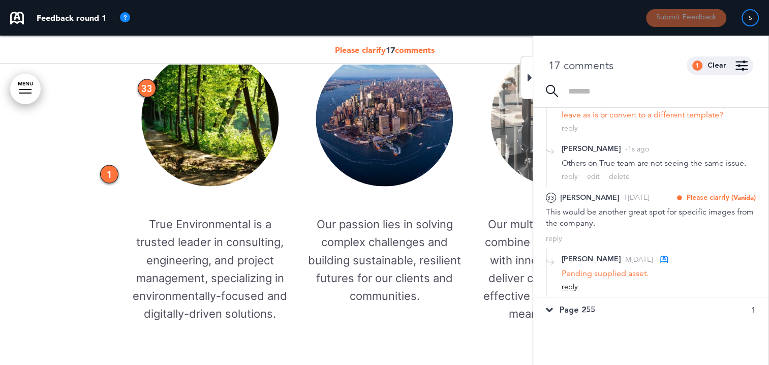
click at [571, 284] on div "reply" at bounding box center [570, 287] width 16 height 10
click at [607, 293] on textarea at bounding box center [659, 303] width 194 height 33
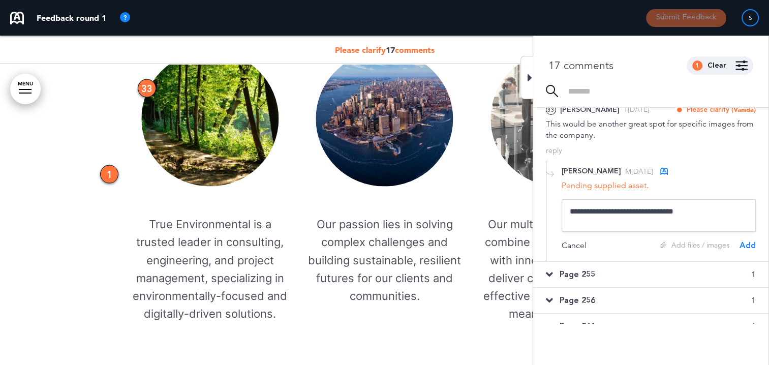
scroll to position [537, 0]
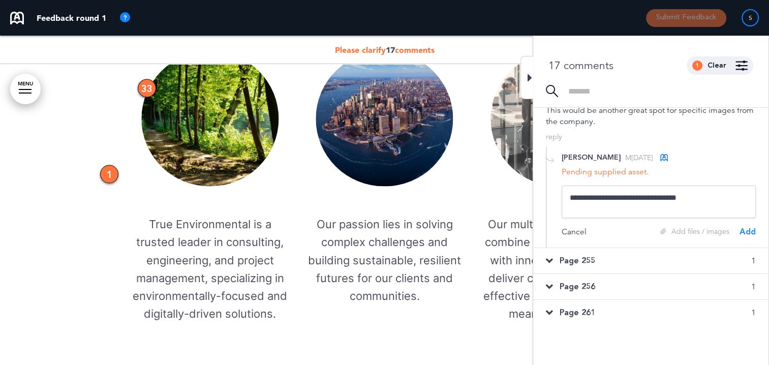
type textarea "**********"
click at [751, 227] on div "Add" at bounding box center [748, 231] width 16 height 11
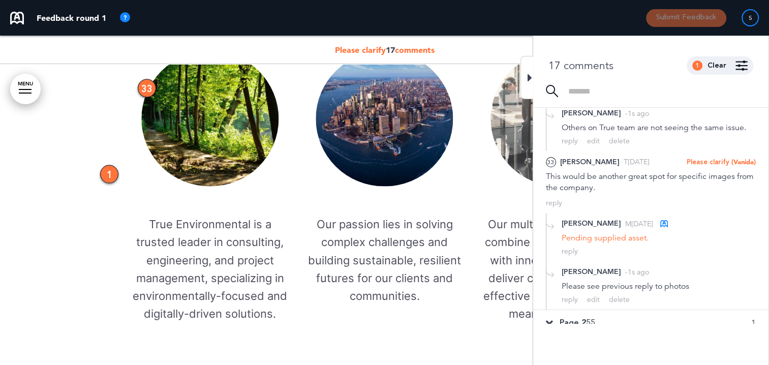
scroll to position [532, 0]
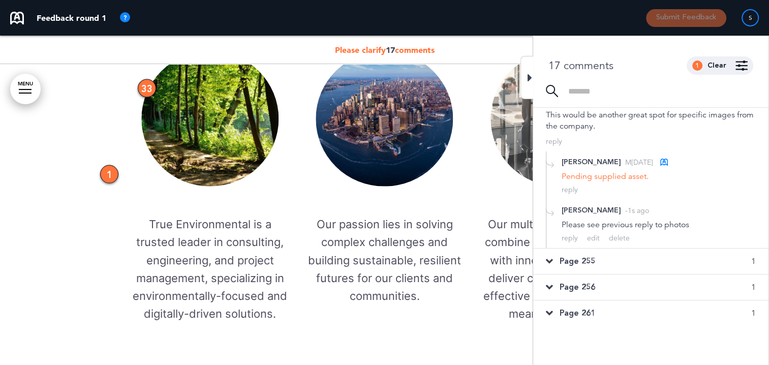
click at [554, 257] on div "Page 255 1" at bounding box center [650, 261] width 235 height 25
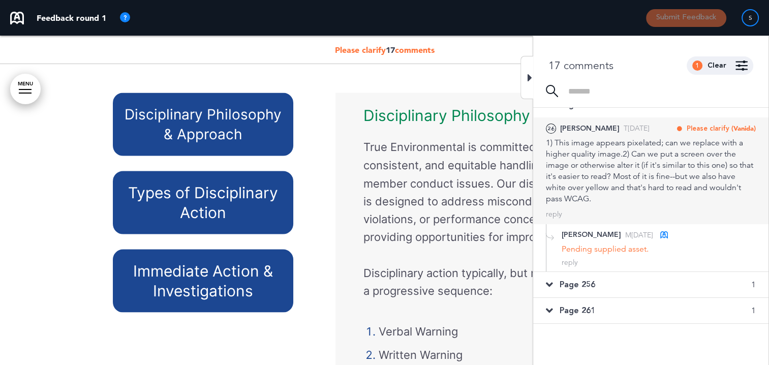
scroll to position [326, 0]
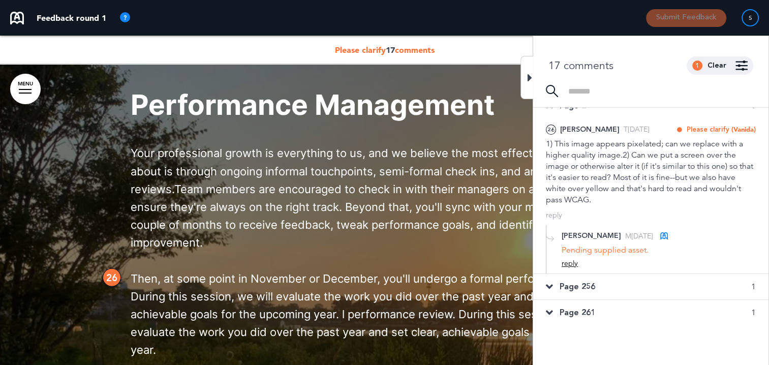
click at [574, 260] on div "reply" at bounding box center [570, 264] width 16 height 10
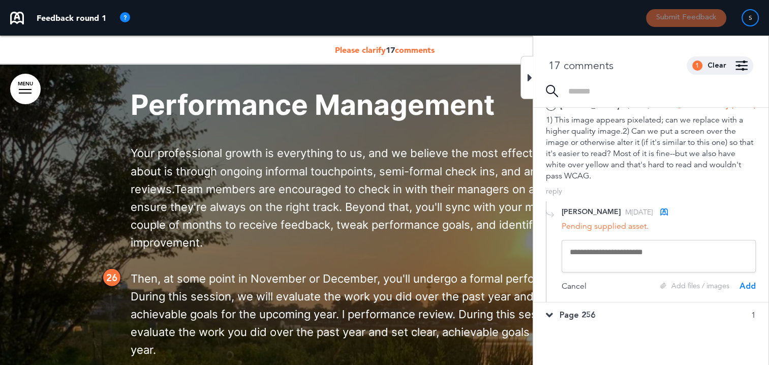
click at [613, 252] on textarea at bounding box center [659, 256] width 194 height 33
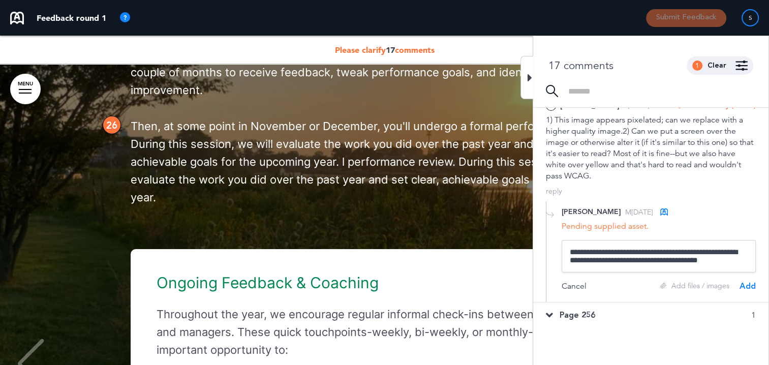
scroll to position [25428, 0]
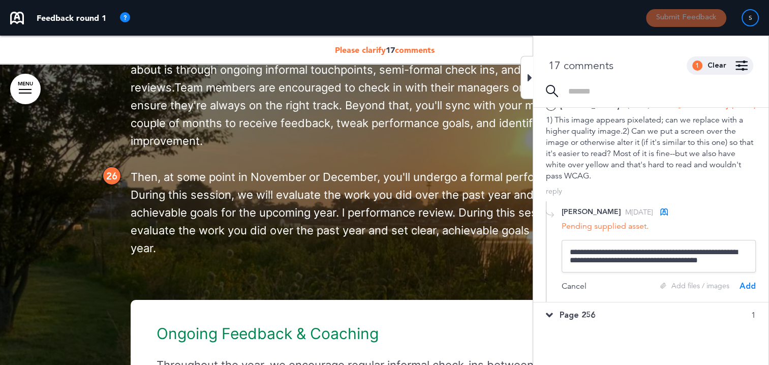
type textarea "**********"
click at [752, 282] on div "Add" at bounding box center [748, 286] width 16 height 11
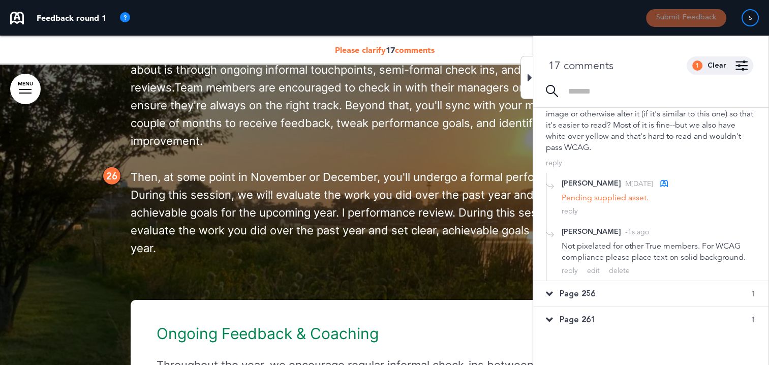
scroll to position [385, 0]
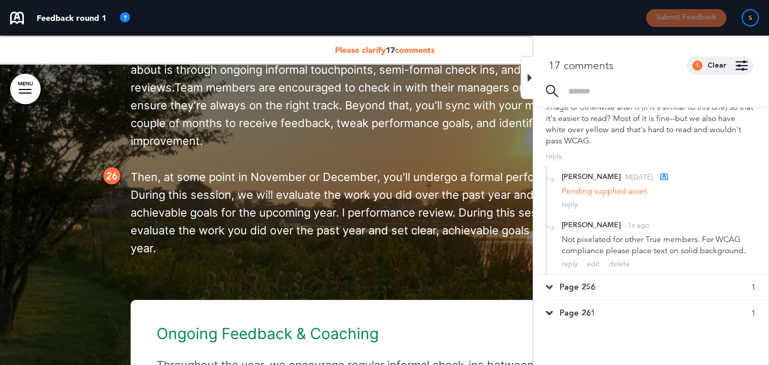
click at [551, 284] on icon at bounding box center [549, 287] width 7 height 11
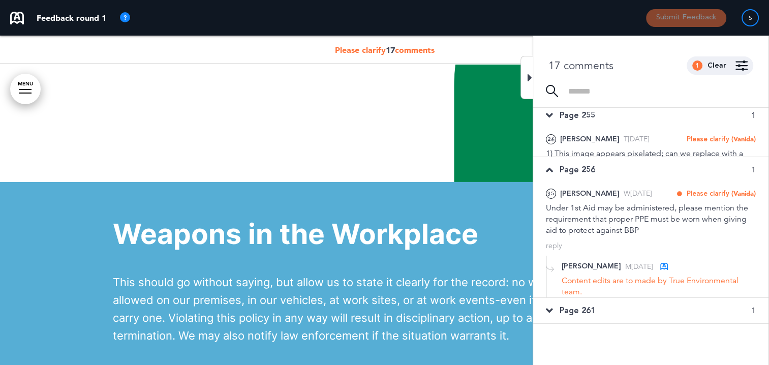
scroll to position [304, 0]
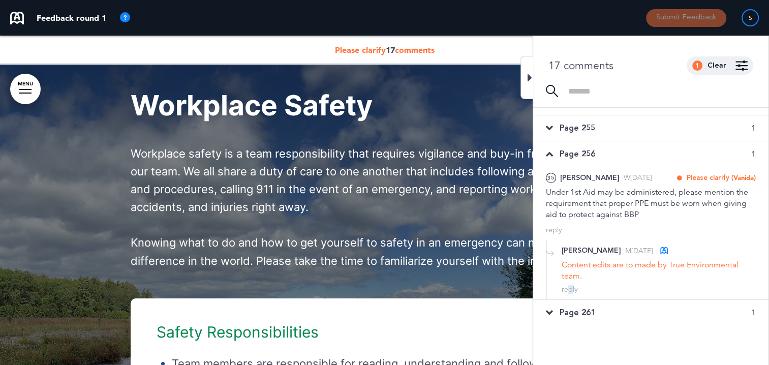
click at [570, 285] on div "reply" at bounding box center [570, 290] width 16 height 10
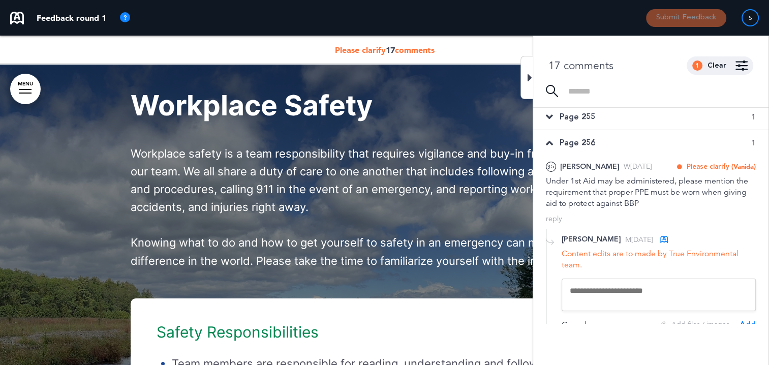
click at [608, 289] on textarea at bounding box center [659, 295] width 194 height 33
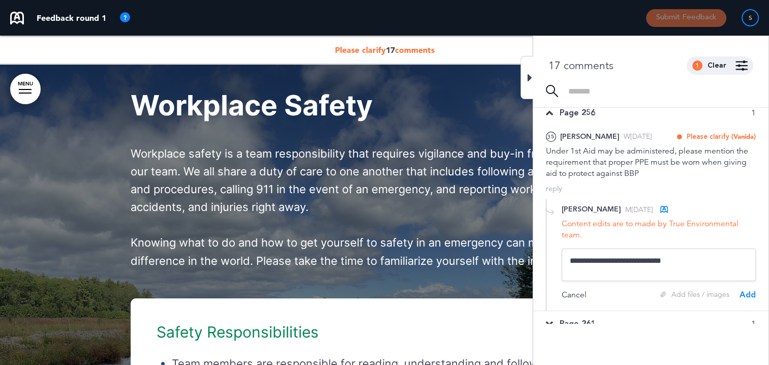
scroll to position [358, 0]
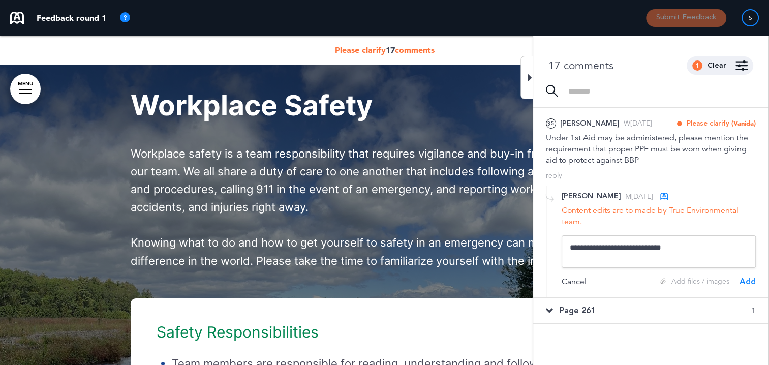
type textarea "**********"
click at [742, 280] on div "Add" at bounding box center [748, 281] width 16 height 11
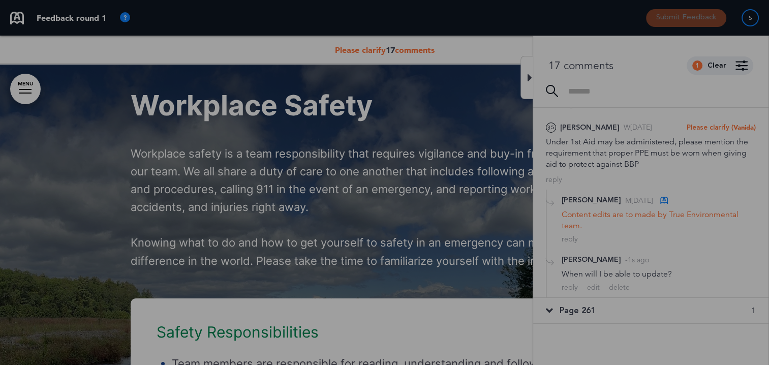
scroll to position [352, 0]
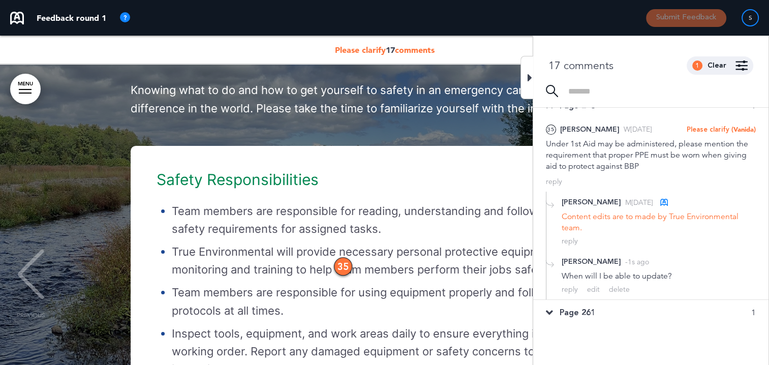
click at [549, 308] on icon at bounding box center [549, 312] width 7 height 11
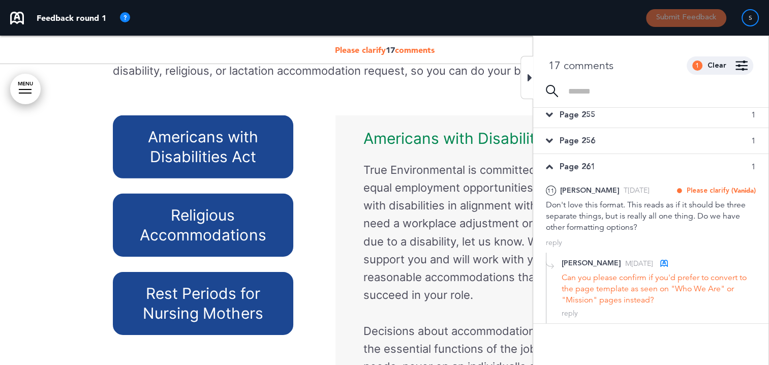
scroll to position [315, 0]
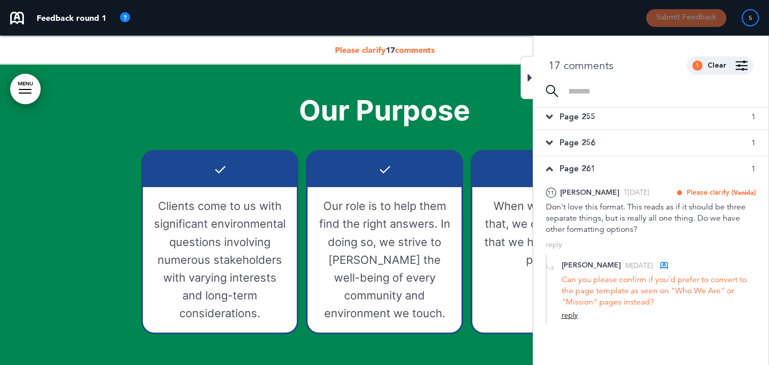
click at [569, 312] on div "reply" at bounding box center [570, 316] width 16 height 10
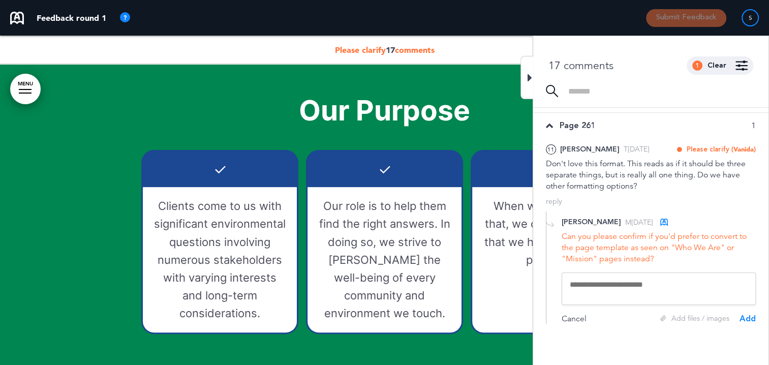
click at [602, 285] on textarea at bounding box center [659, 289] width 194 height 33
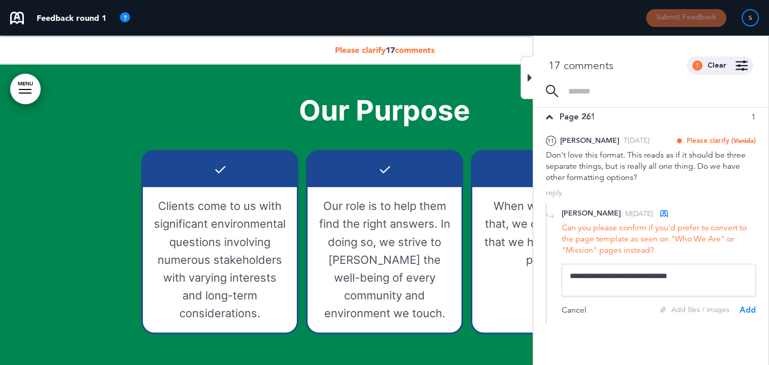
scroll to position [369, 0]
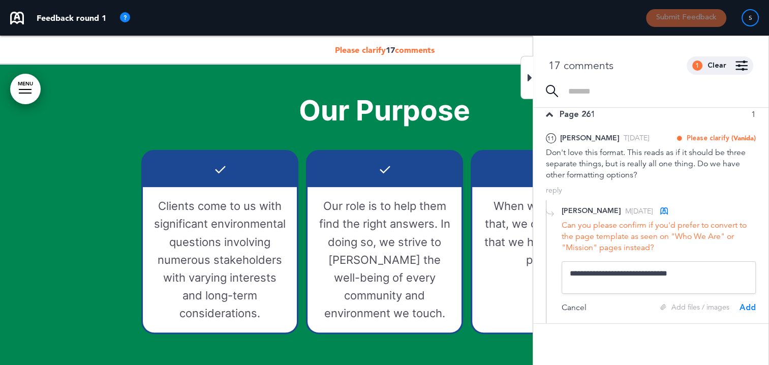
type textarea "**********"
click at [743, 305] on div "Add" at bounding box center [748, 307] width 16 height 11
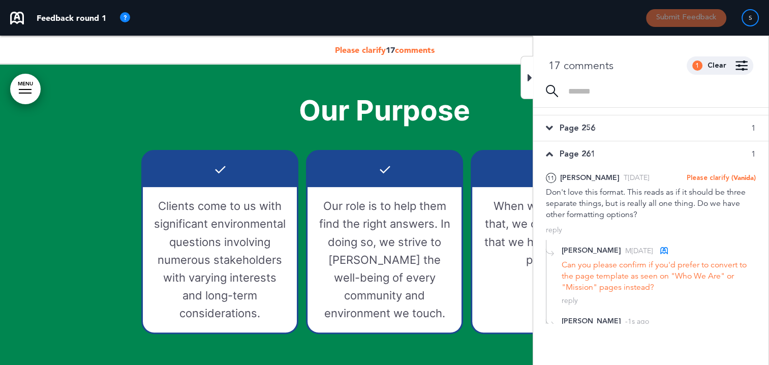
scroll to position [312, 0]
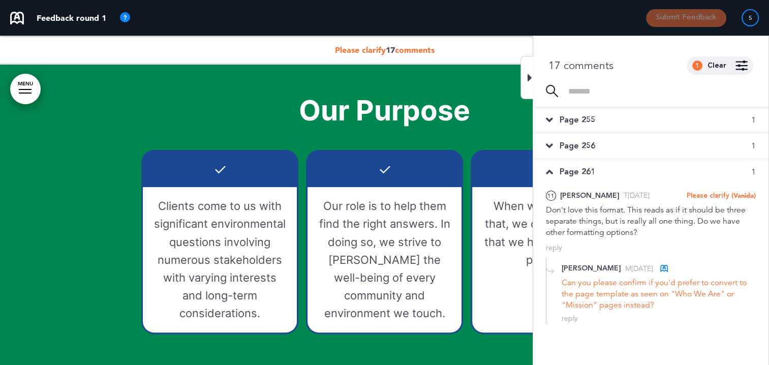
click at [529, 74] on icon at bounding box center [530, 78] width 5 height 12
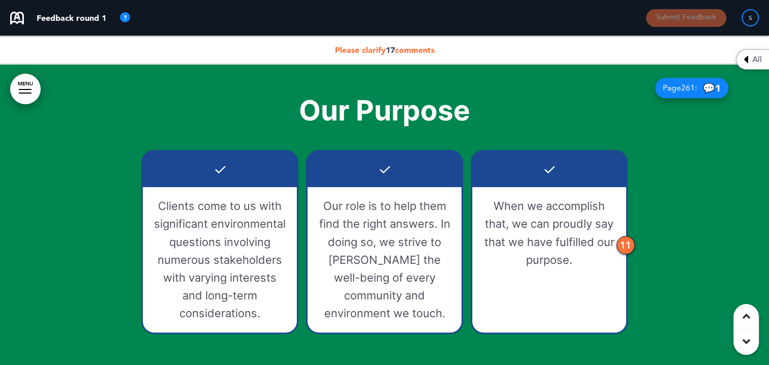
click at [406, 48] on span "Please clarify 17 comments" at bounding box center [385, 50] width 100 height 10
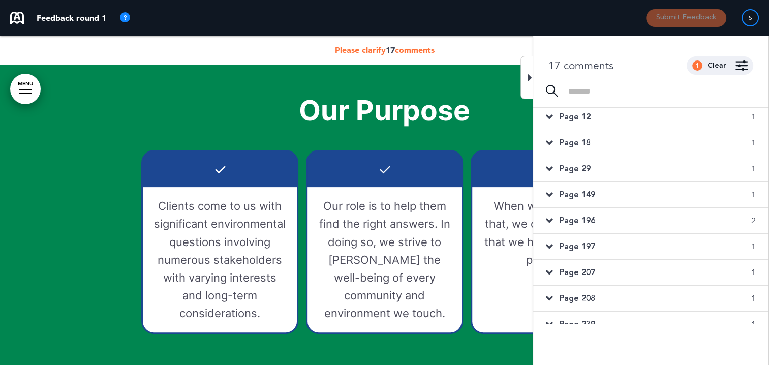
scroll to position [0, 0]
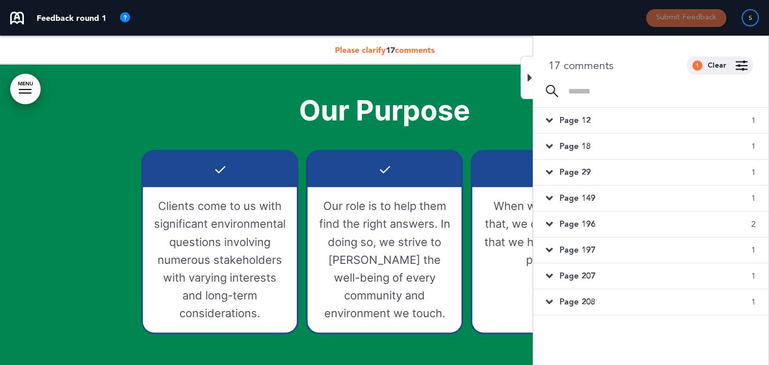
click at [553, 116] on div "Page 12 1" at bounding box center [650, 120] width 235 height 25
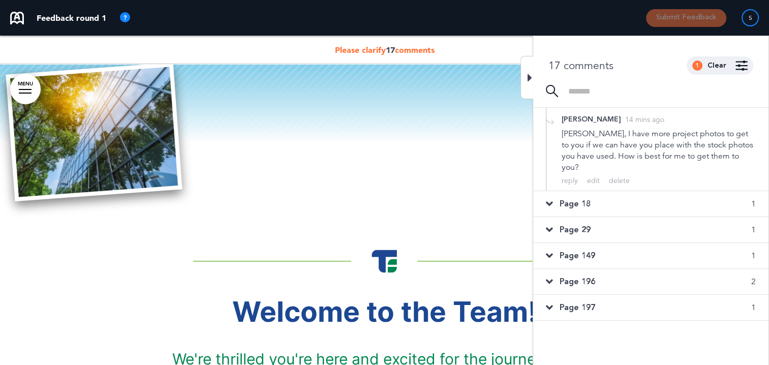
scroll to position [153, 0]
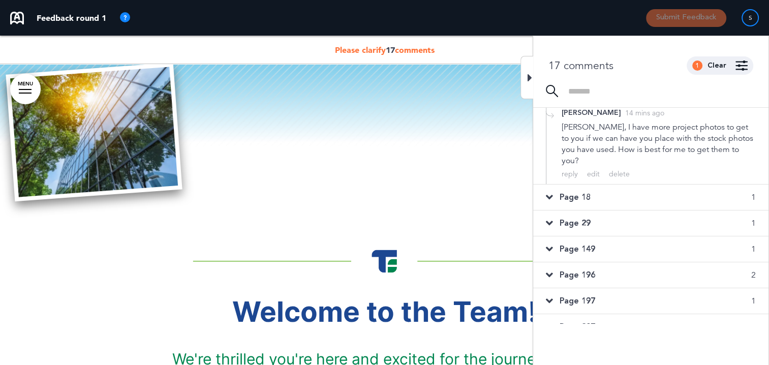
click at [553, 185] on div "Page 18 1" at bounding box center [650, 197] width 235 height 25
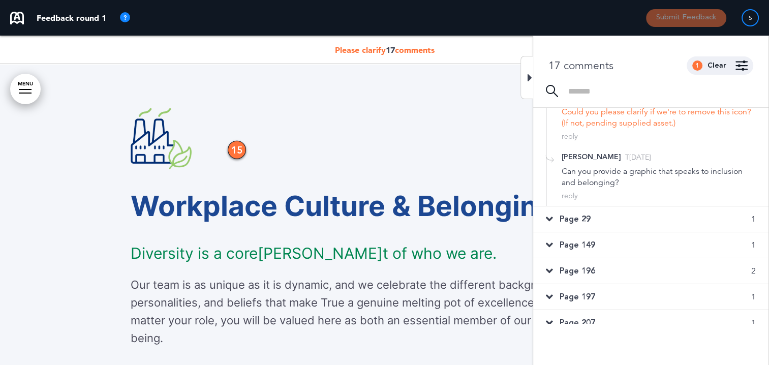
scroll to position [254, 0]
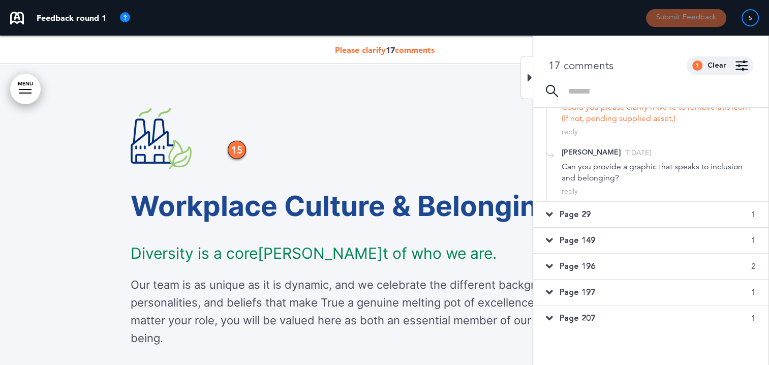
click at [554, 211] on div "Page 29 1" at bounding box center [650, 214] width 235 height 25
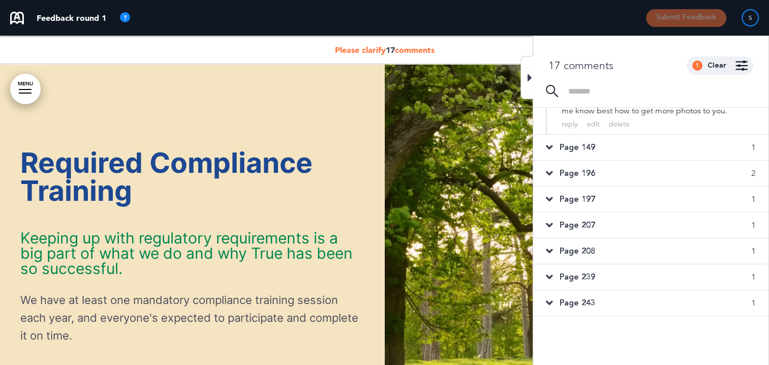
scroll to position [203, 0]
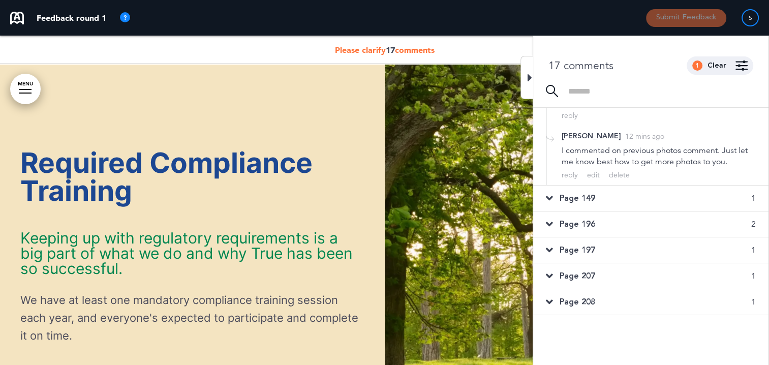
click at [553, 204] on icon at bounding box center [549, 198] width 7 height 11
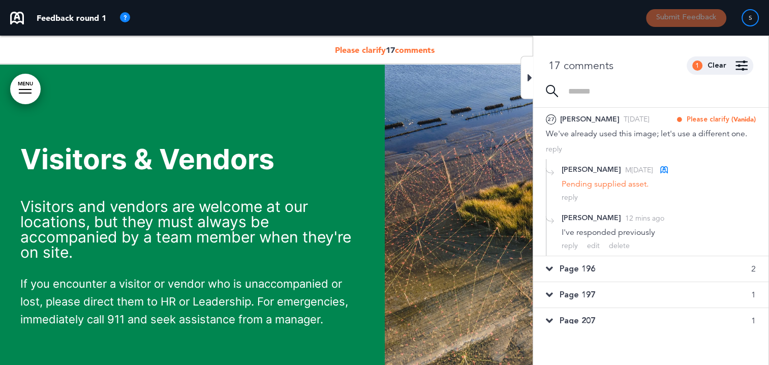
scroll to position [102, 0]
click at [551, 266] on icon at bounding box center [549, 269] width 7 height 11
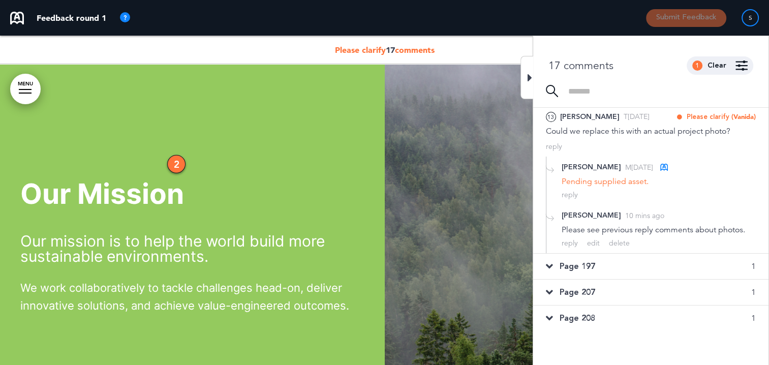
scroll to position [407, 0]
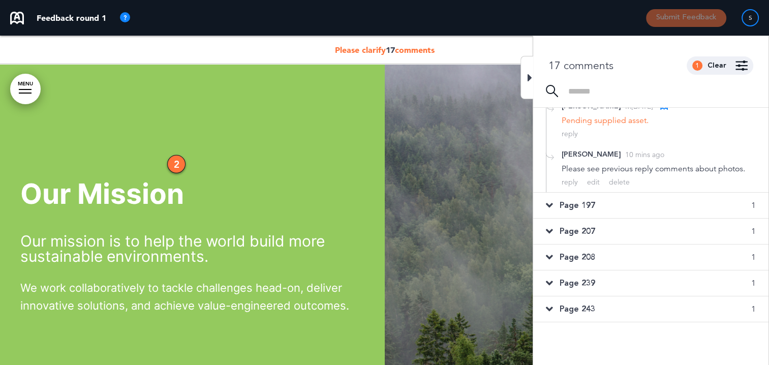
click at [549, 201] on icon at bounding box center [549, 205] width 7 height 11
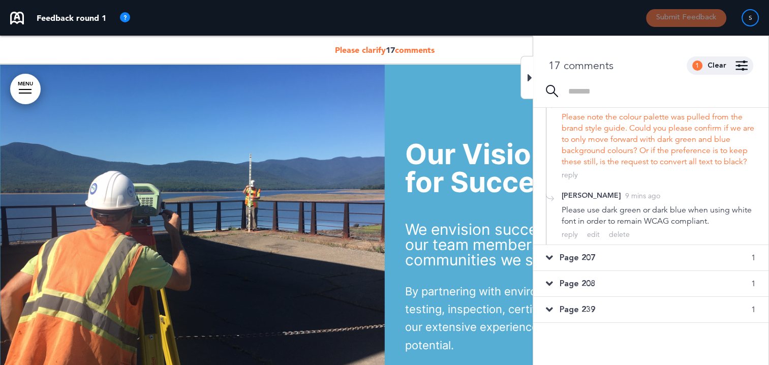
scroll to position [335, 0]
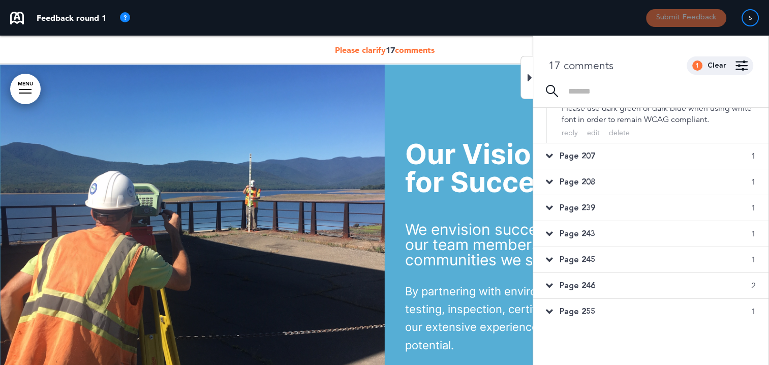
click at [551, 153] on icon at bounding box center [549, 156] width 7 height 11
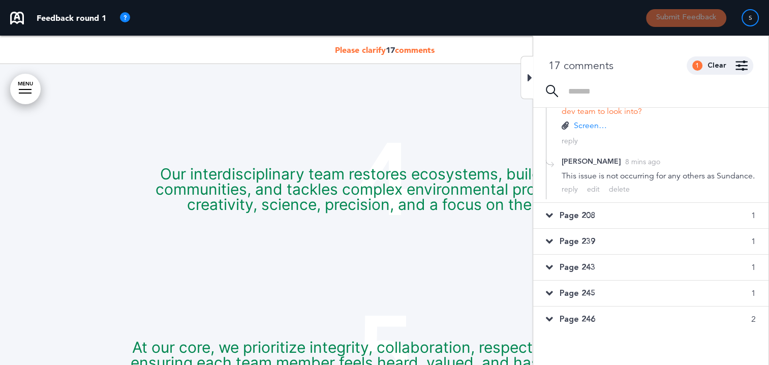
scroll to position [12498, 0]
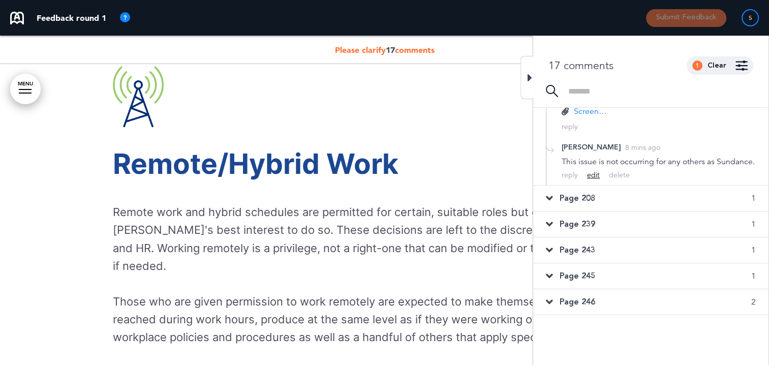
click at [590, 180] on div "edit" at bounding box center [593, 175] width 13 height 10
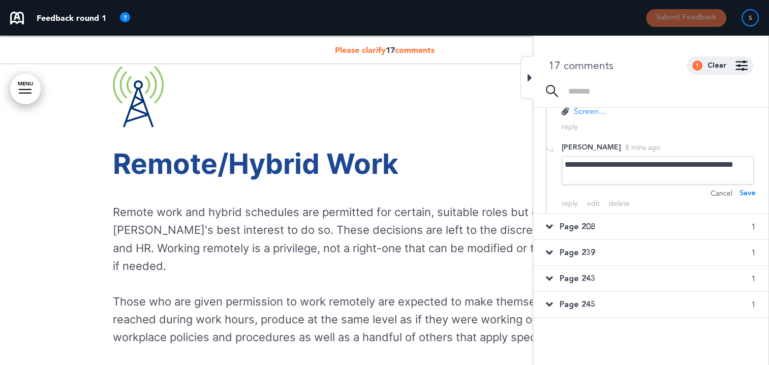
click at [713, 165] on div "**********" at bounding box center [658, 170] width 192 height 28
click at [620, 173] on div "**********" at bounding box center [658, 170] width 192 height 28
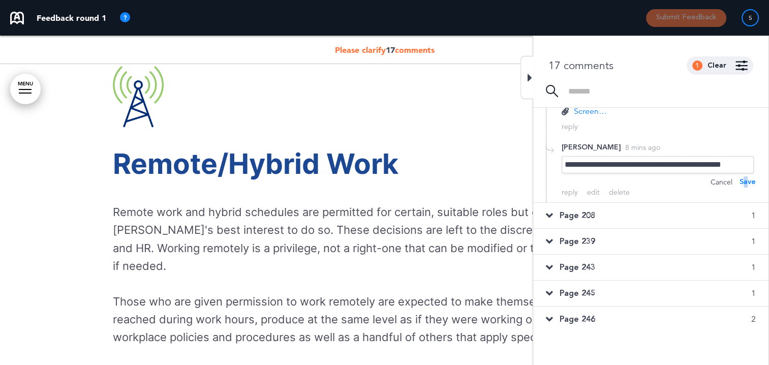
click at [744, 180] on div "Save" at bounding box center [748, 181] width 16 height 11
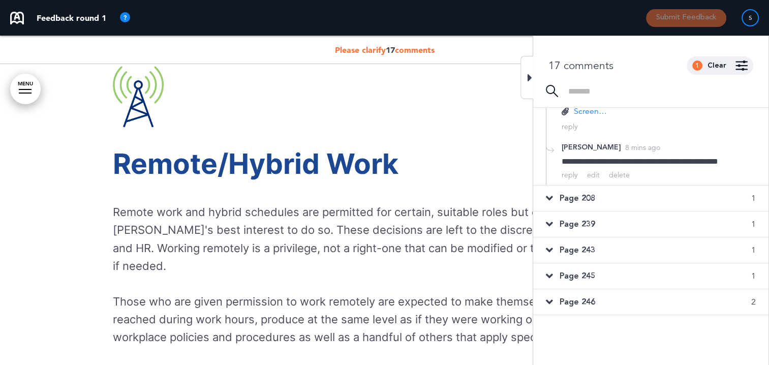
drag, startPoint x: 551, startPoint y: 194, endPoint x: 562, endPoint y: 195, distance: 11.2
click at [551, 193] on icon at bounding box center [549, 198] width 7 height 11
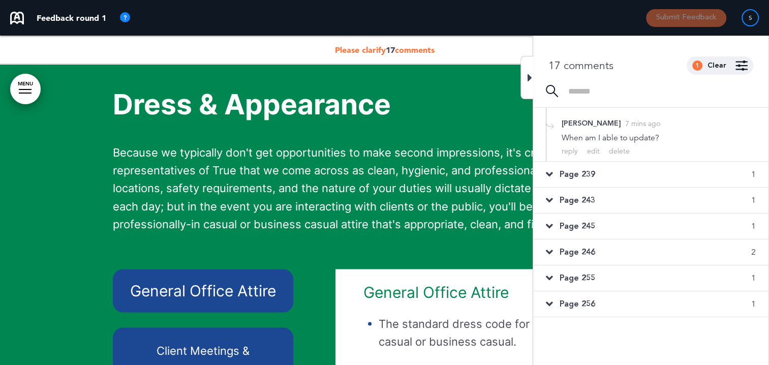
scroll to position [13258, 0]
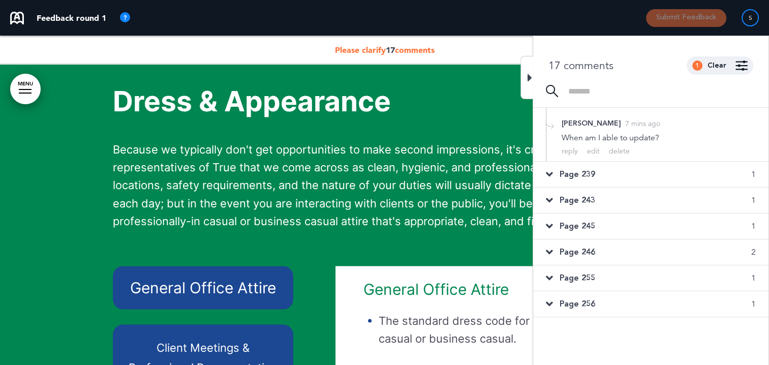
click at [550, 171] on icon at bounding box center [549, 174] width 7 height 11
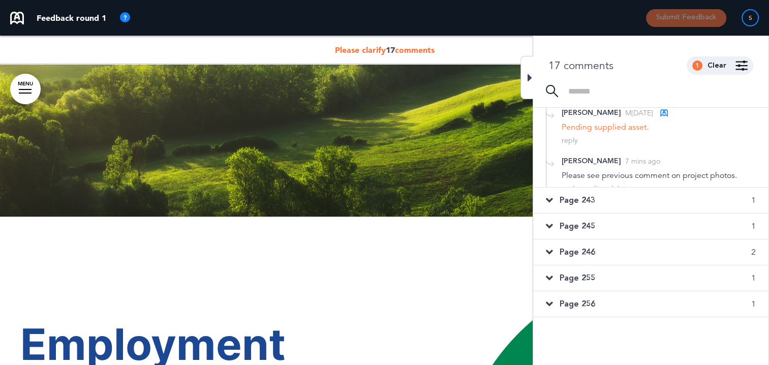
scroll to position [5397, 0]
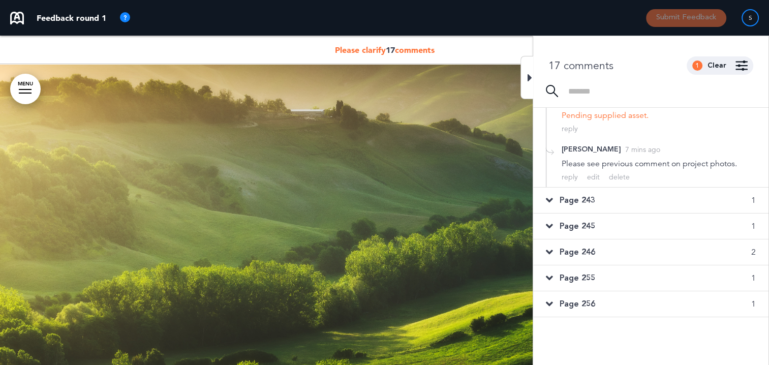
click at [551, 196] on icon at bounding box center [549, 200] width 7 height 11
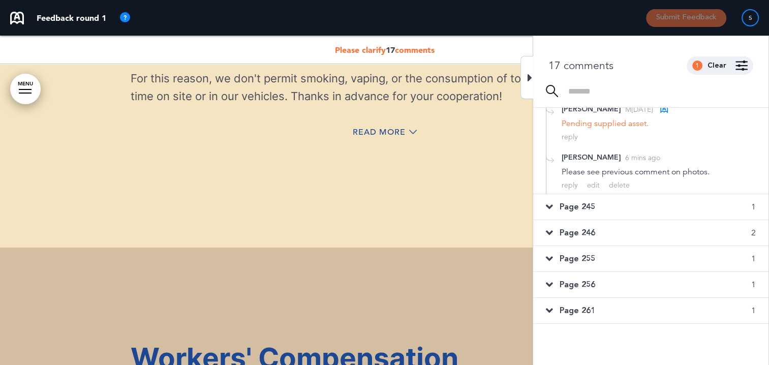
scroll to position [330, 0]
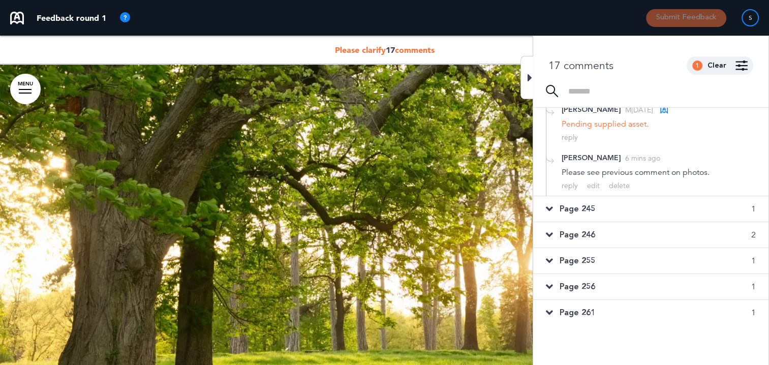
click at [551, 205] on icon at bounding box center [549, 208] width 7 height 11
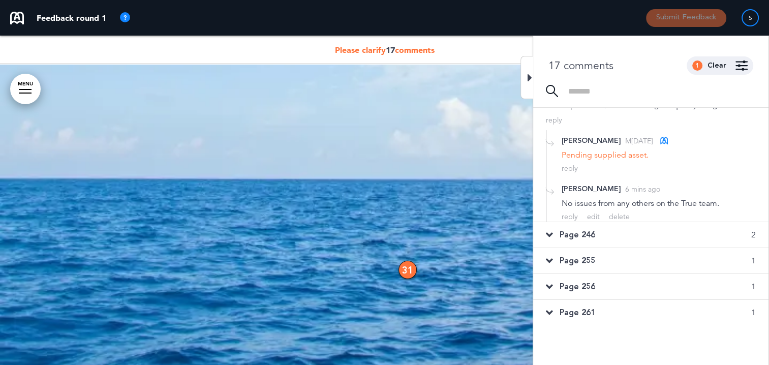
scroll to position [37210, 0]
click at [552, 230] on icon at bounding box center [549, 234] width 7 height 11
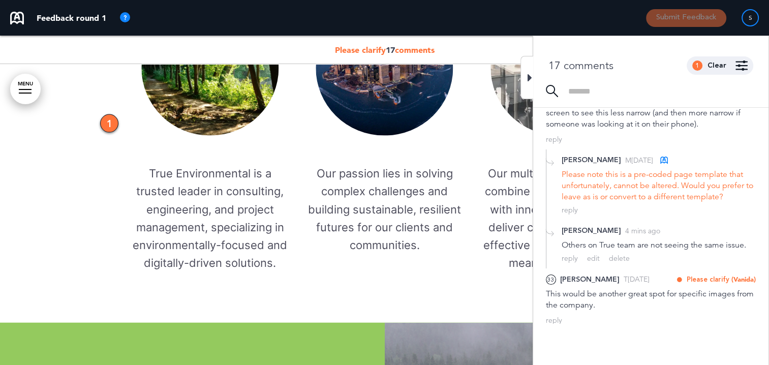
scroll to position [369, 0]
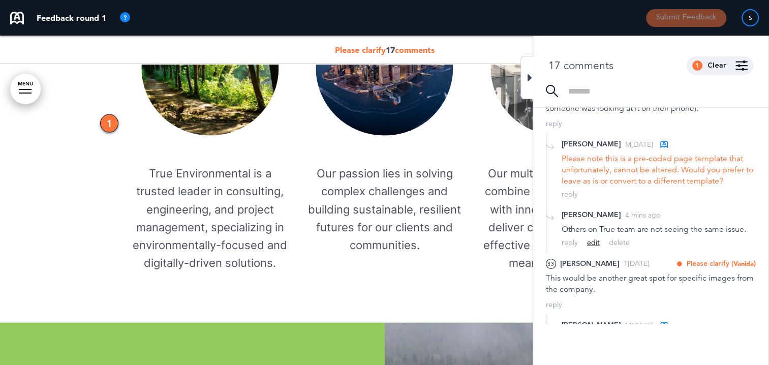
click at [594, 242] on div "edit" at bounding box center [593, 243] width 13 height 10
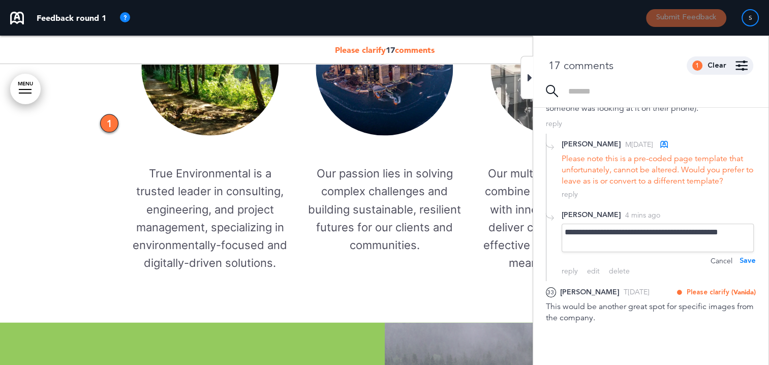
click at [613, 243] on div "**********" at bounding box center [658, 238] width 192 height 28
click at [752, 257] on div "Save" at bounding box center [748, 260] width 16 height 11
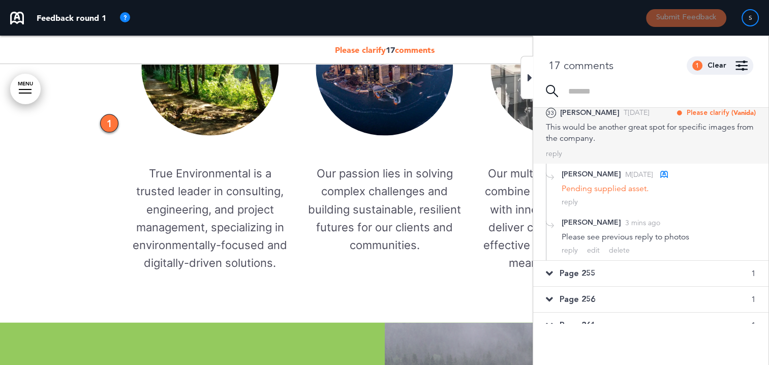
scroll to position [543, 0]
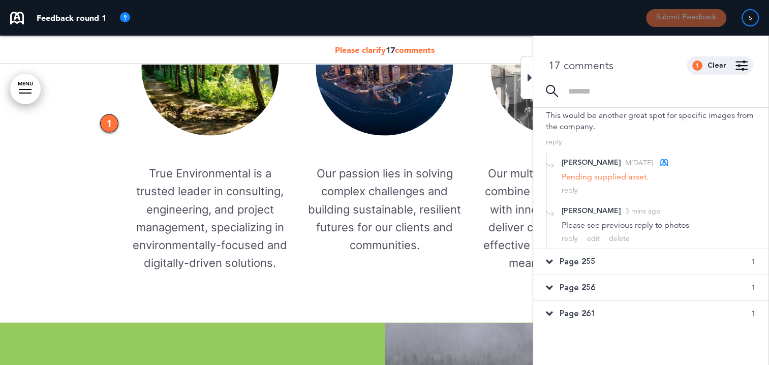
click at [549, 258] on icon at bounding box center [549, 261] width 7 height 11
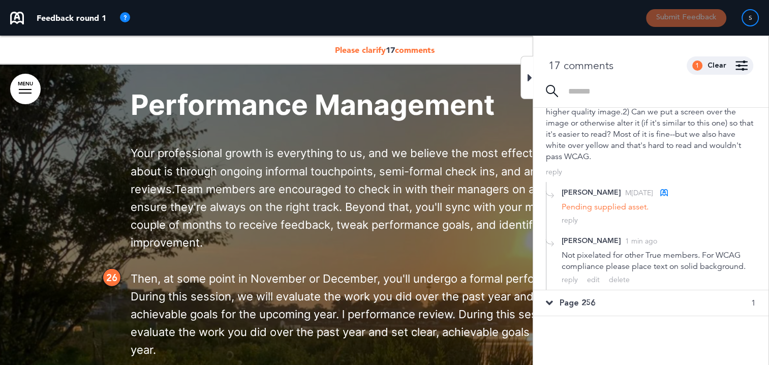
scroll to position [385, 0]
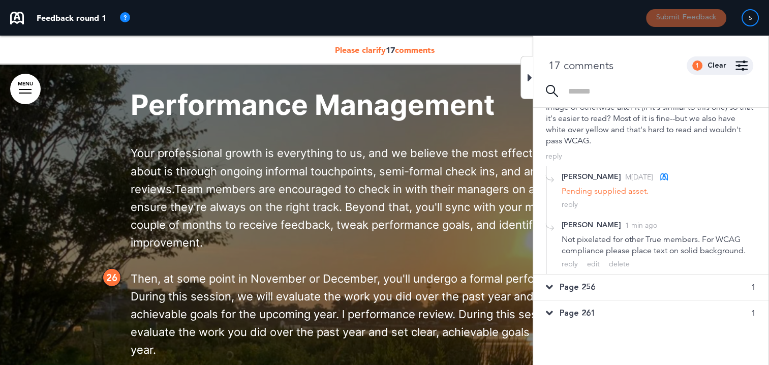
click at [553, 283] on icon at bounding box center [549, 287] width 7 height 11
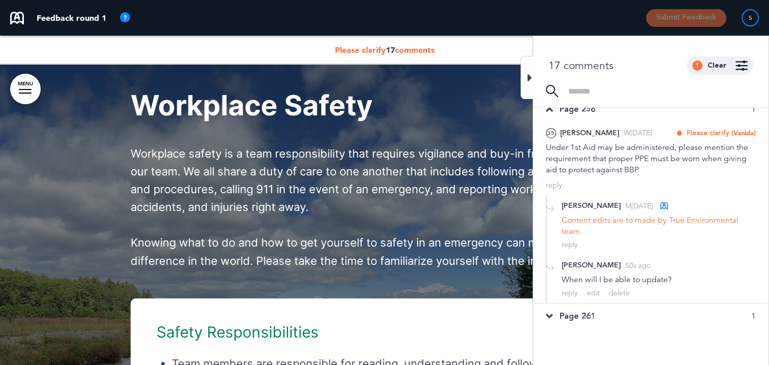
scroll to position [348, 0]
click at [549, 316] on icon at bounding box center [549, 316] width 7 height 11
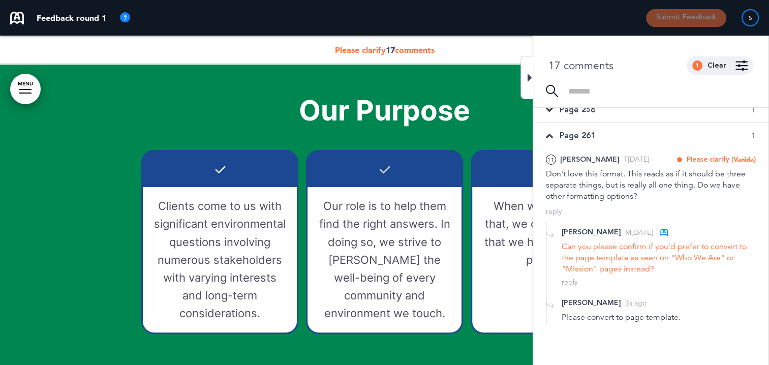
scroll to position [363, 0]
